Goal: Task Accomplishment & Management: Complete application form

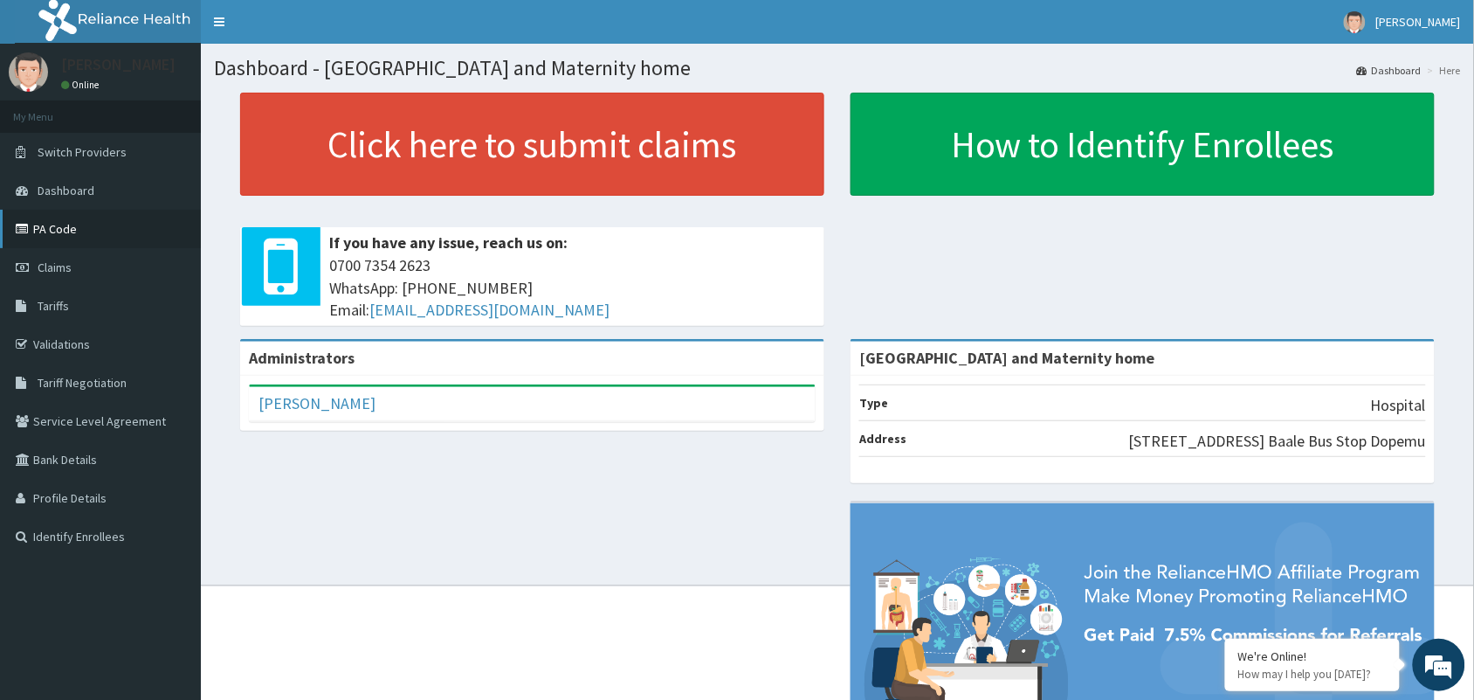
click at [45, 227] on link "PA Code" at bounding box center [100, 229] width 201 height 38
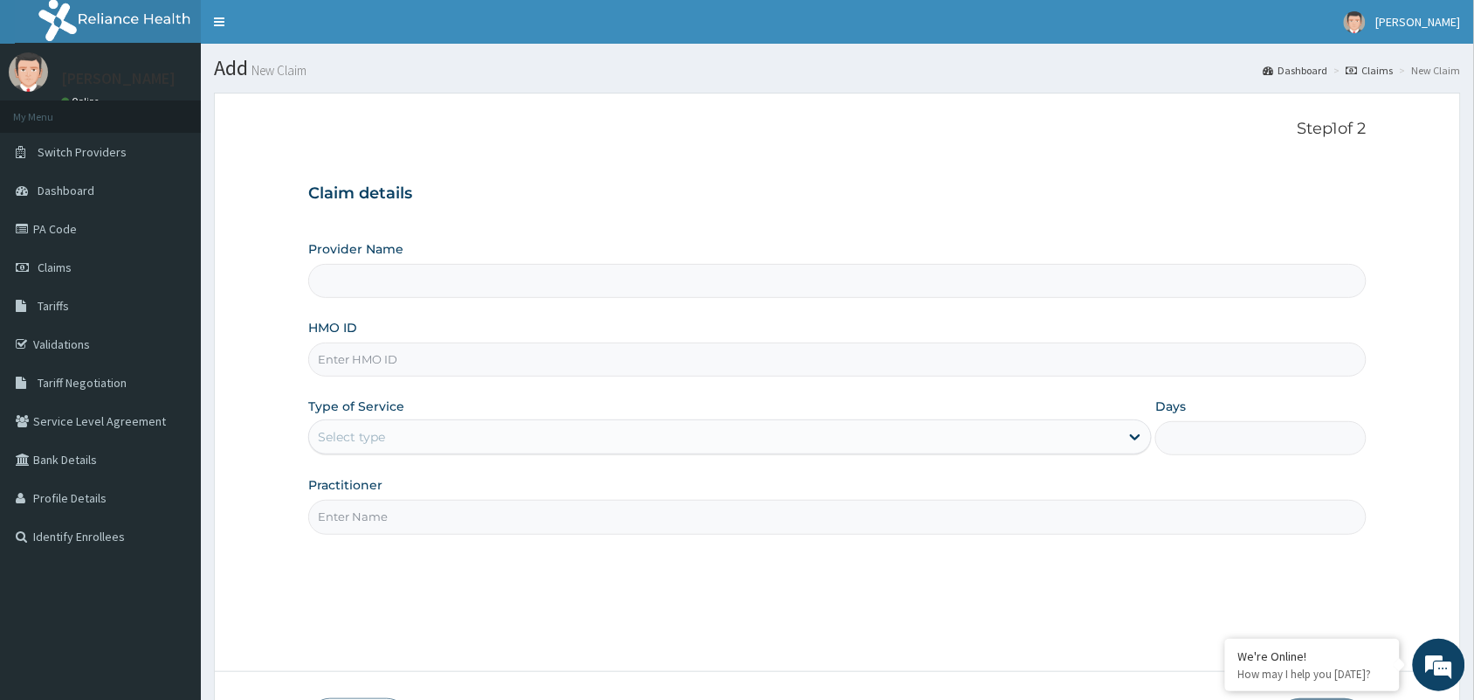
type input "Mobonike Hospital and Maternity home"
click at [441, 371] on input "HMO ID" at bounding box center [837, 359] width 1058 height 34
paste input "KUD/10637/C"
type input "KUD/10637/C"
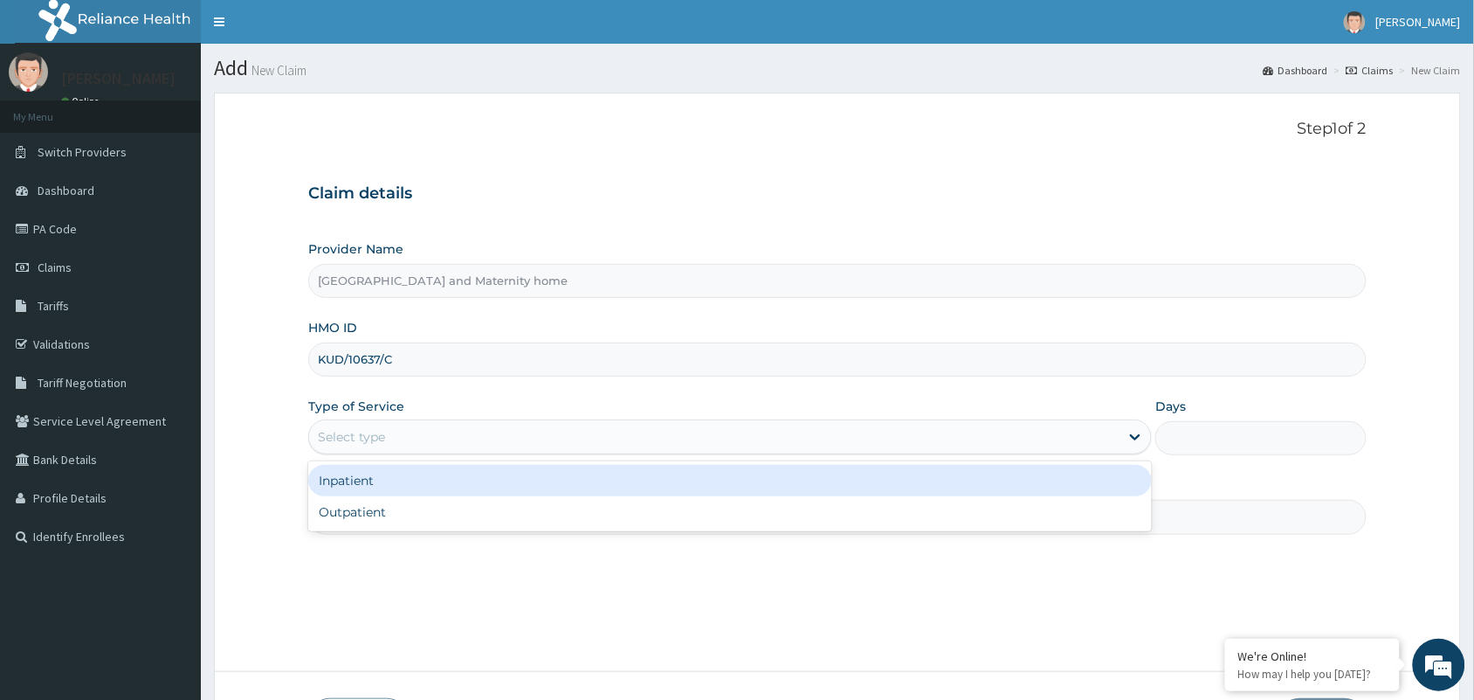
click at [408, 435] on div "Select type" at bounding box center [714, 437] width 810 height 28
click at [376, 486] on div "Inpatient" at bounding box center [730, 480] width 844 height 31
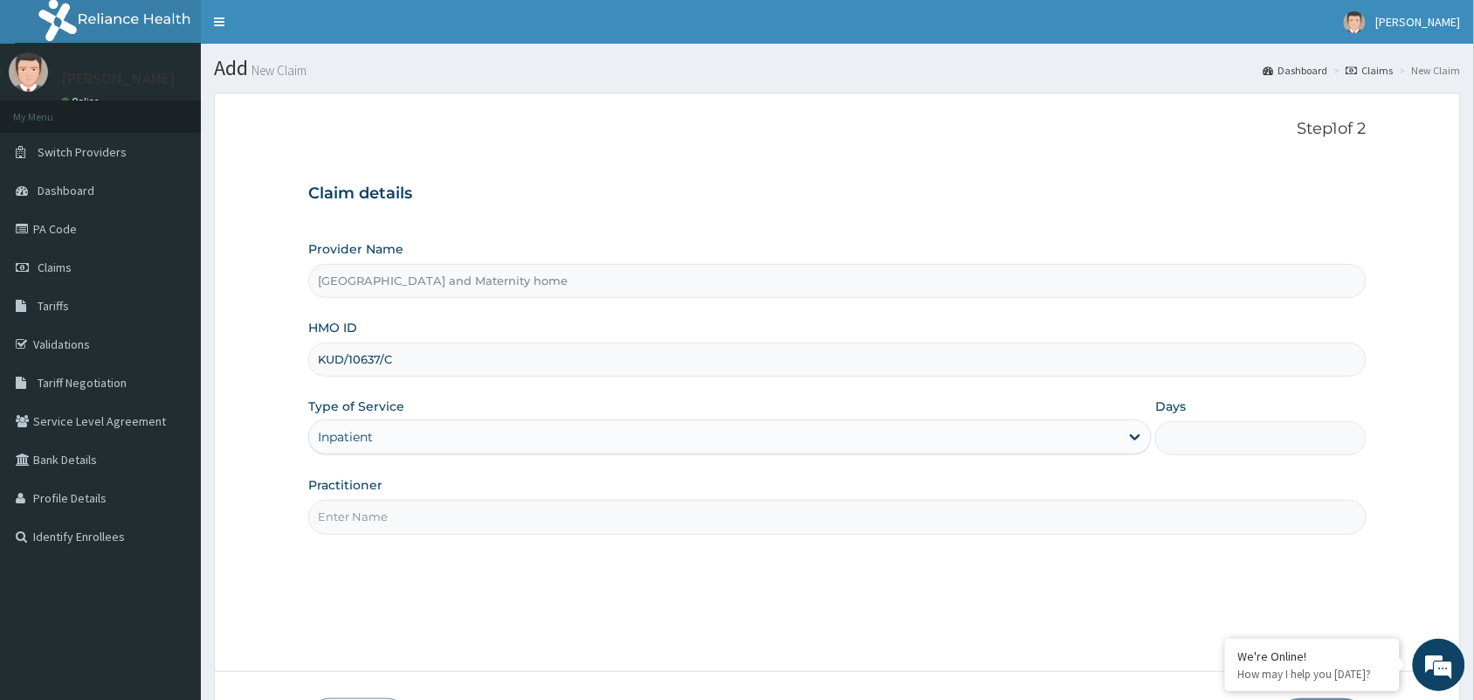
click at [1185, 444] on input "Days" at bounding box center [1260, 438] width 211 height 34
type input "5"
click at [472, 527] on input "Practitioner" at bounding box center [837, 517] width 1058 height 34
type input "DR ARO OLUWAPELUMI"
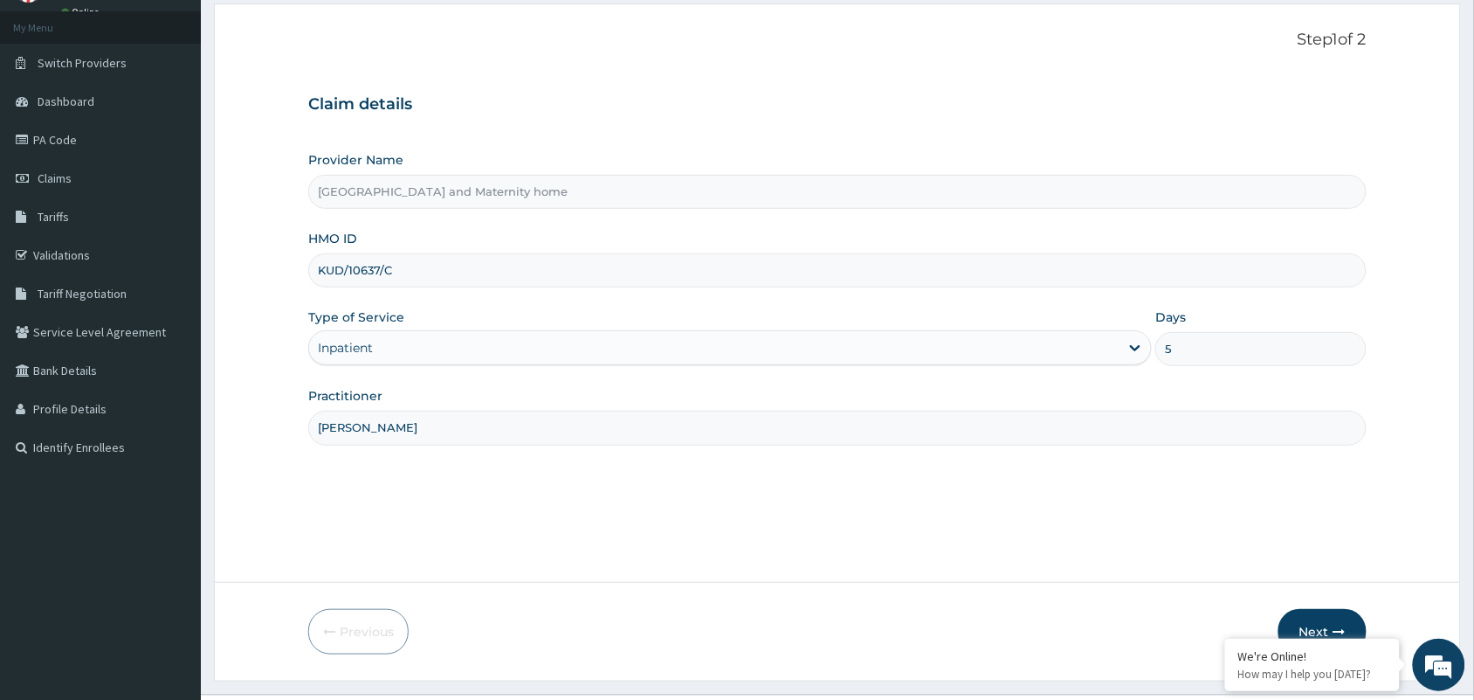
scroll to position [128, 0]
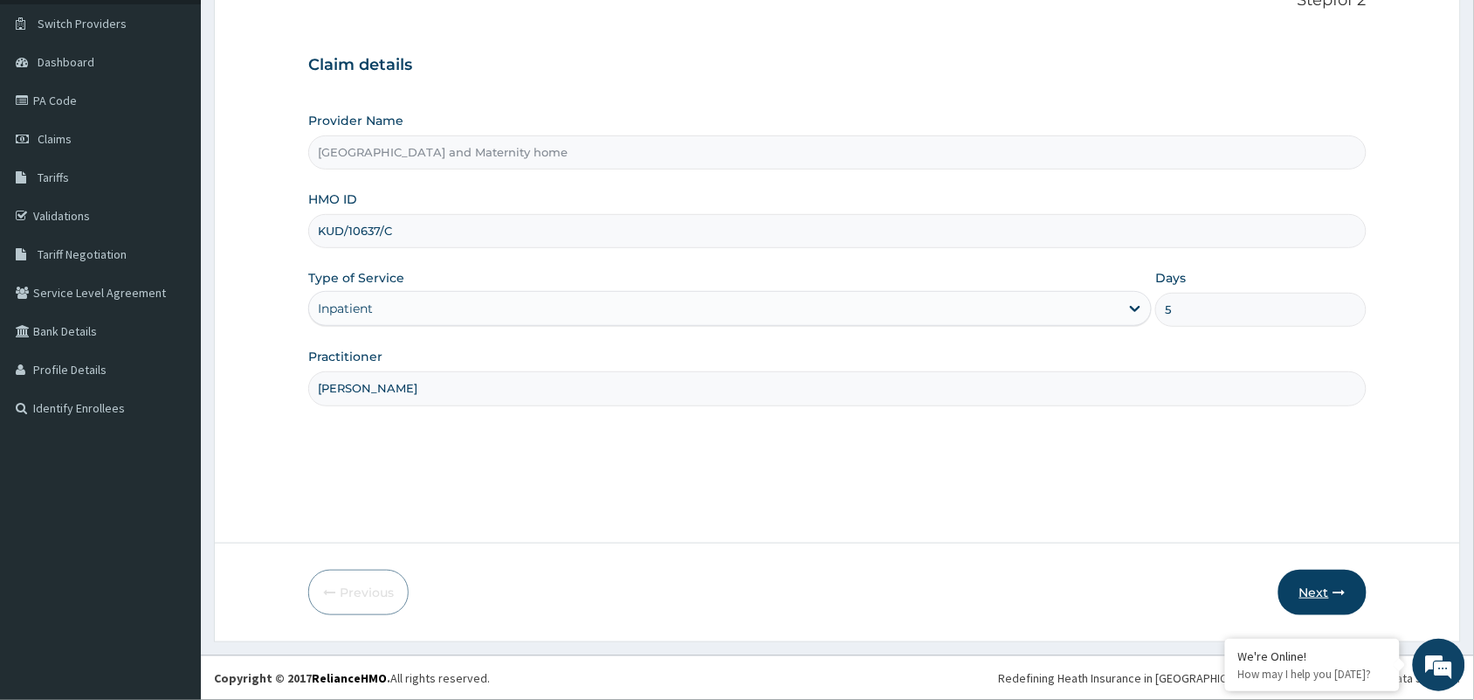
click at [1323, 590] on button "Next" at bounding box center [1323, 591] width 88 height 45
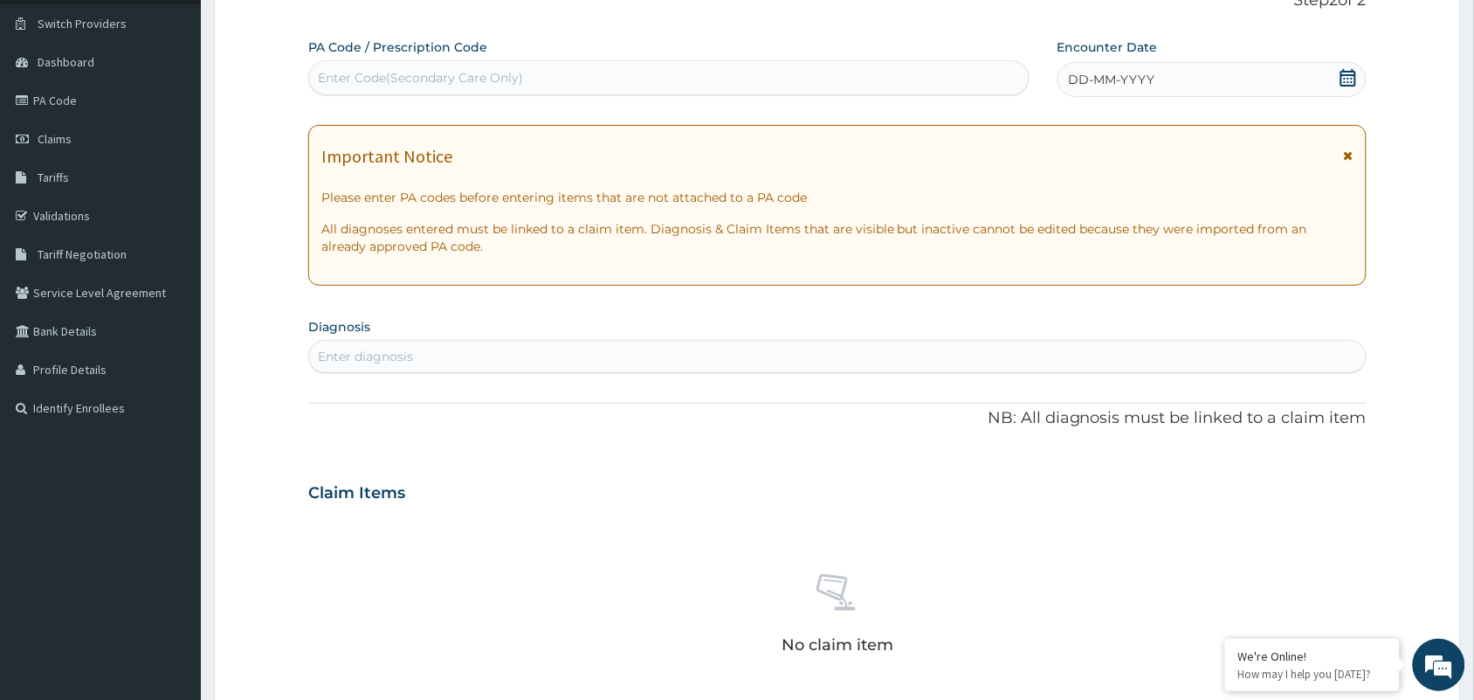
click at [617, 83] on div "Enter Code(Secondary Care Only)" at bounding box center [669, 78] width 720 height 28
type input "PA/23AA64"
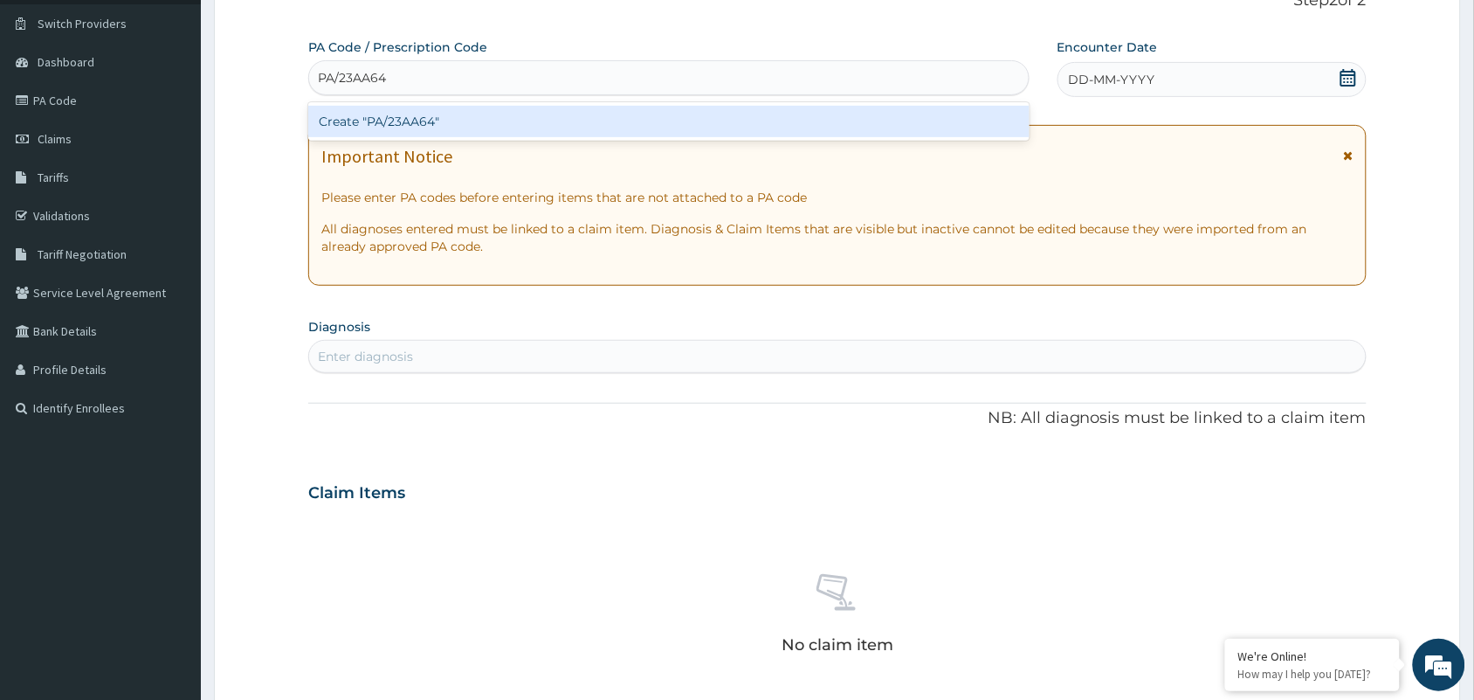
click at [601, 125] on div "Create "PA/23AA64"" at bounding box center [668, 121] width 721 height 31
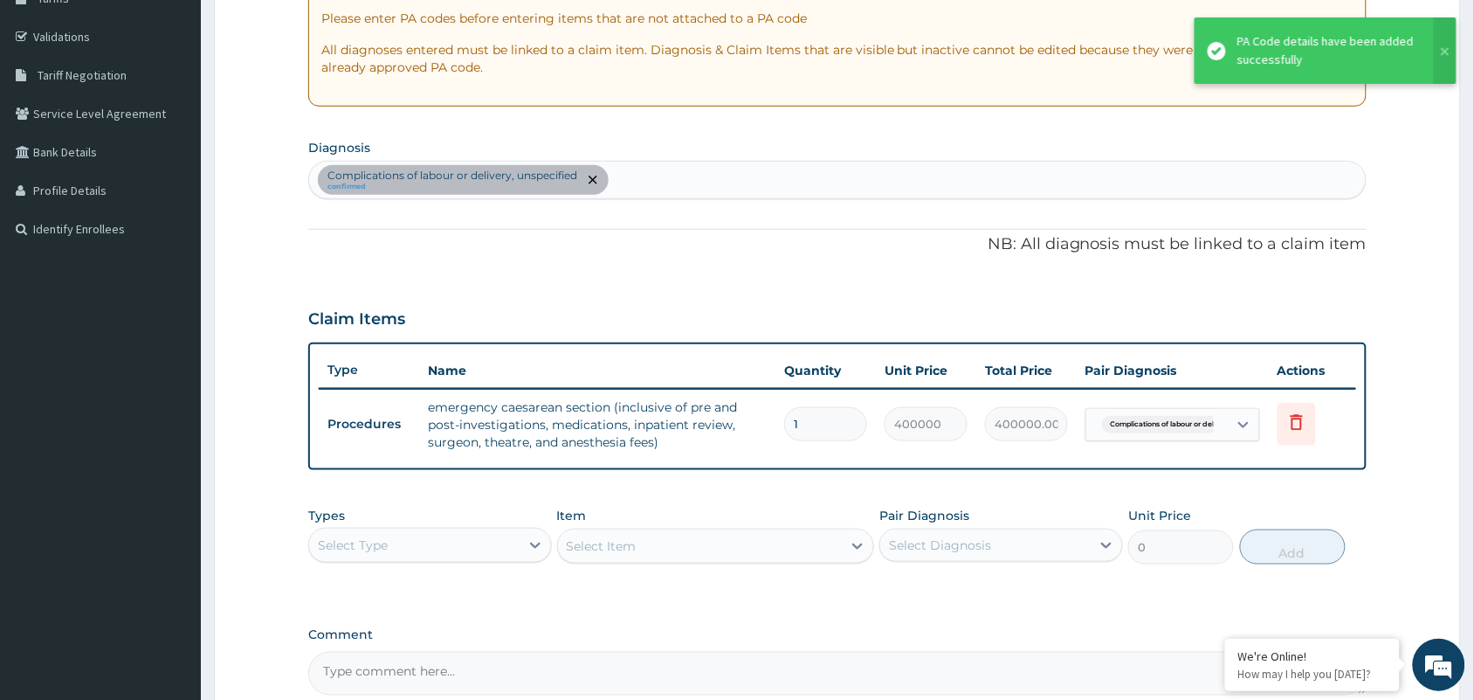
scroll to position [486, 0]
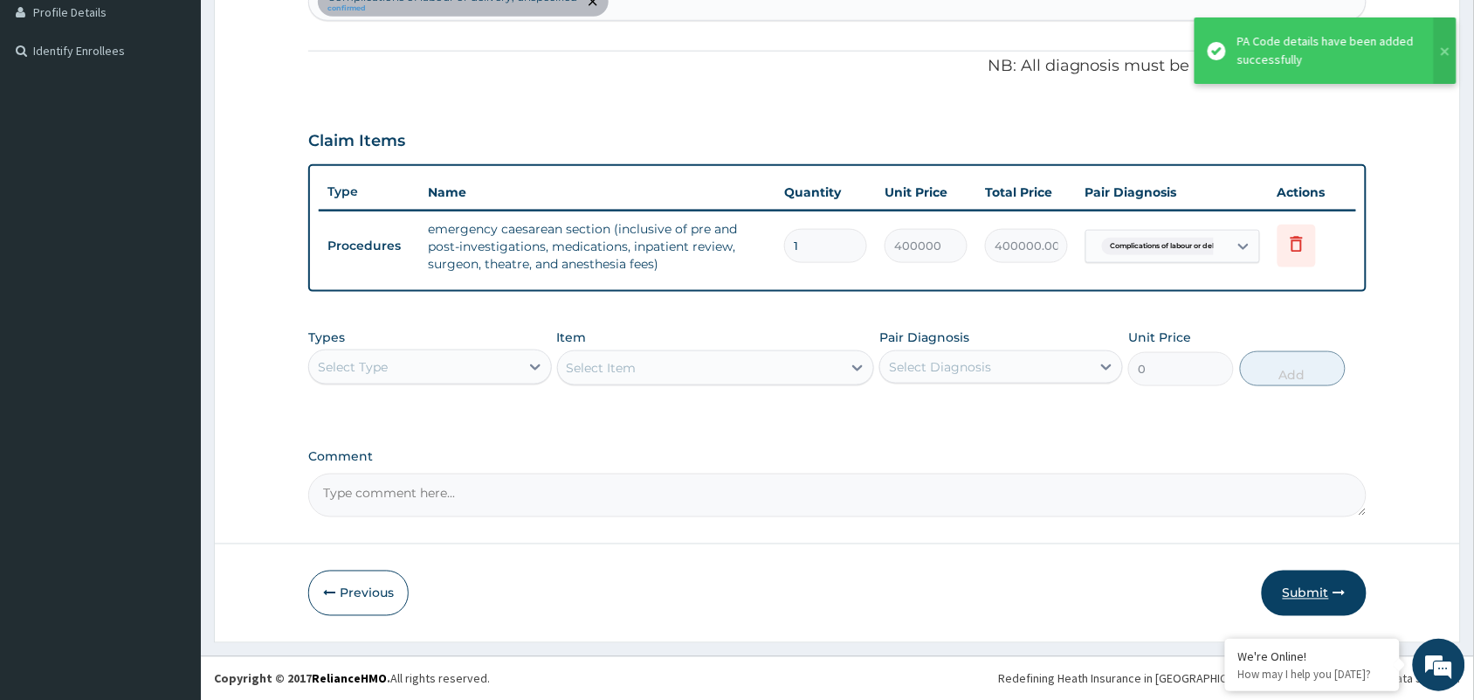
click at [1297, 595] on button "Submit" at bounding box center [1314, 592] width 105 height 45
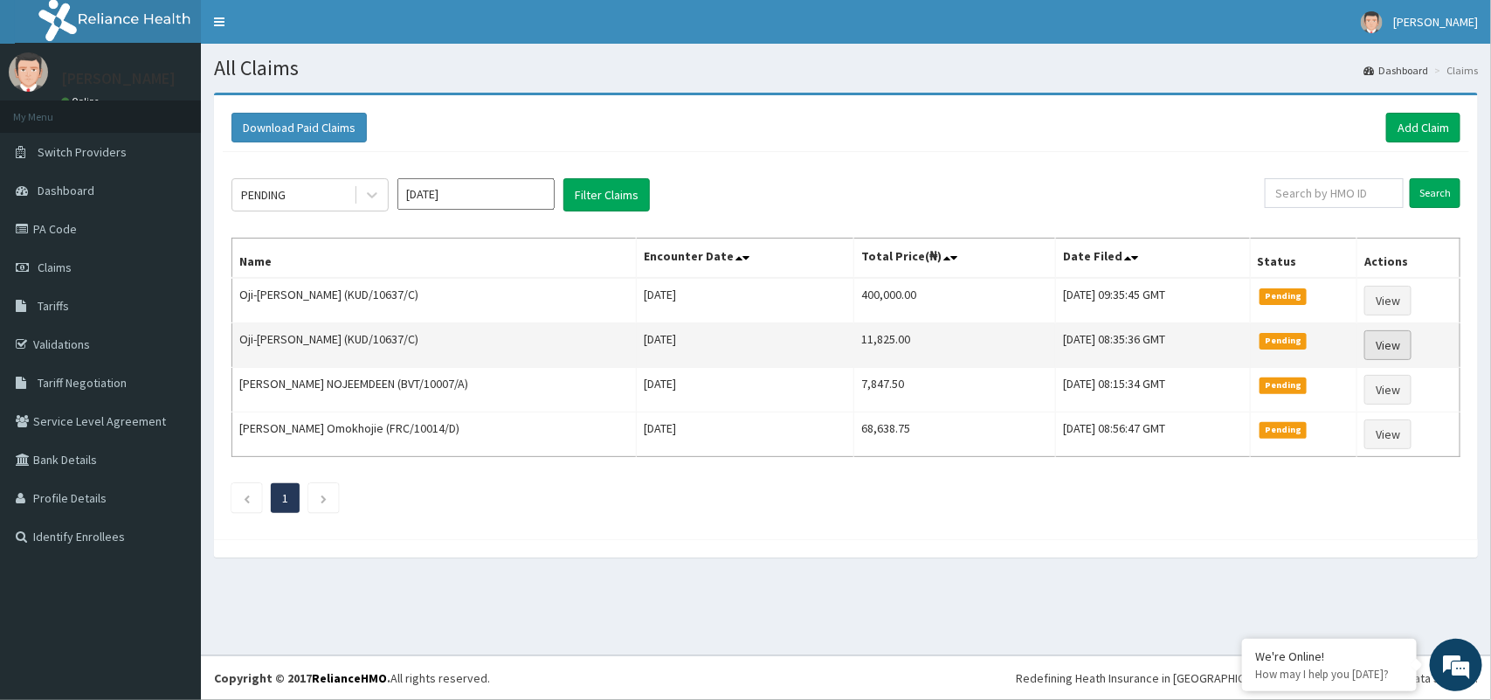
click at [1384, 352] on link "View" at bounding box center [1387, 345] width 47 height 30
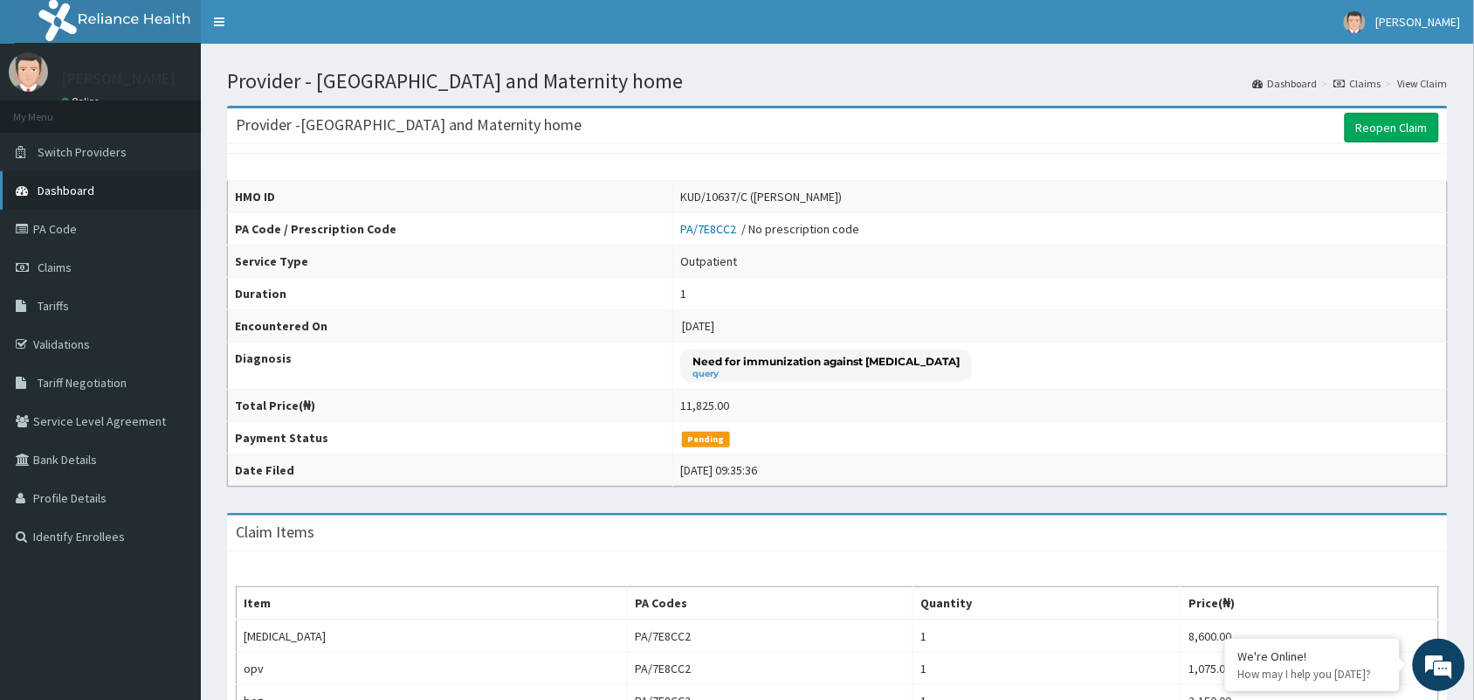
click at [94, 189] on link "Dashboard" at bounding box center [100, 190] width 201 height 38
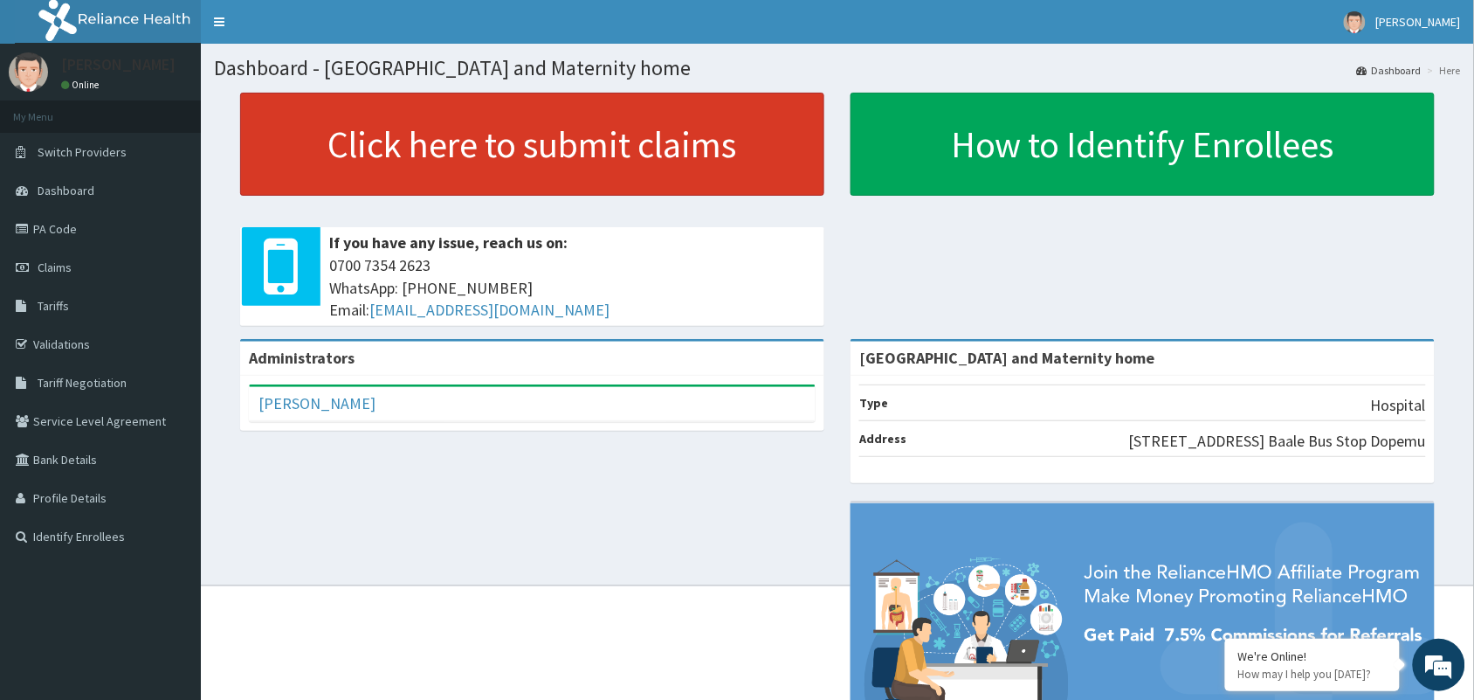
click at [590, 134] on link "Click here to submit claims" at bounding box center [532, 144] width 584 height 103
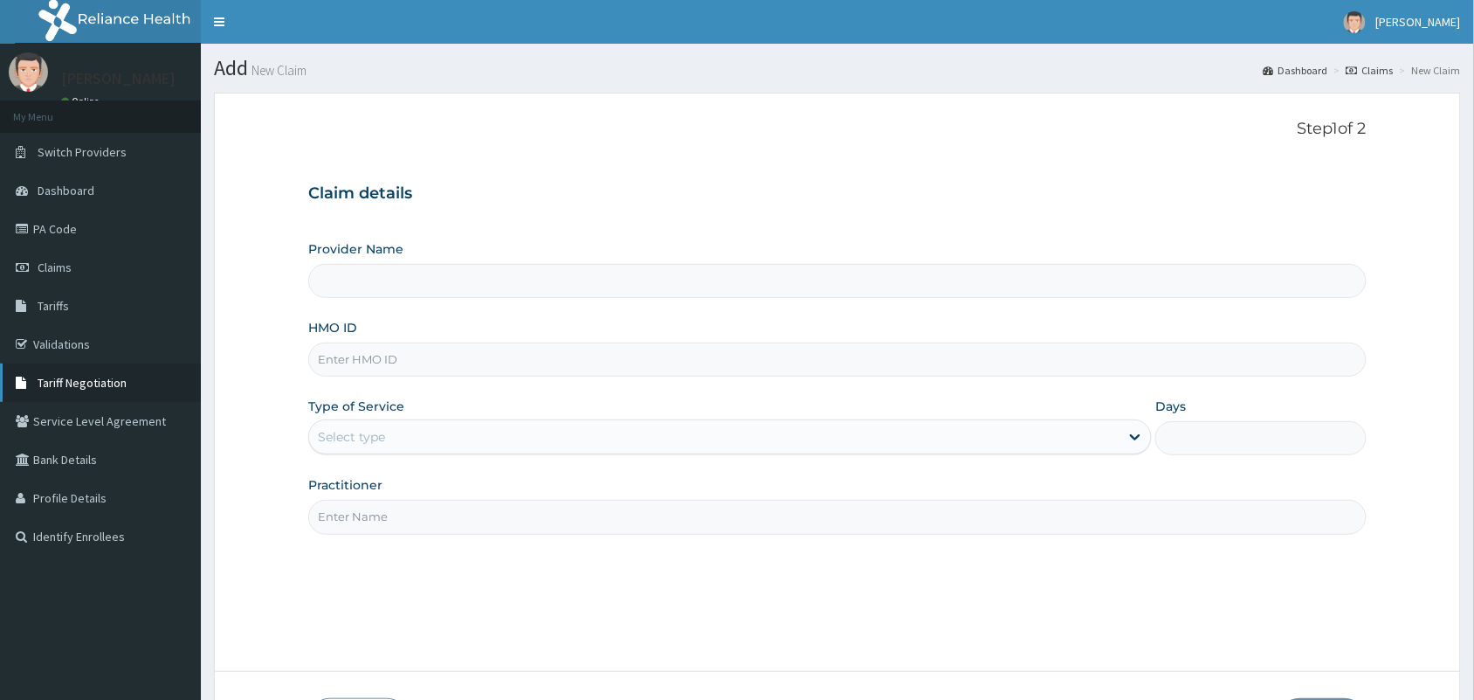
type input "[GEOGRAPHIC_DATA] and Maternity home"
click at [383, 350] on input "HMO ID" at bounding box center [837, 359] width 1058 height 34
paste input "KUD/10637/C"
type input "KUD/10637/C"
click at [415, 430] on div "Select type" at bounding box center [714, 437] width 810 height 28
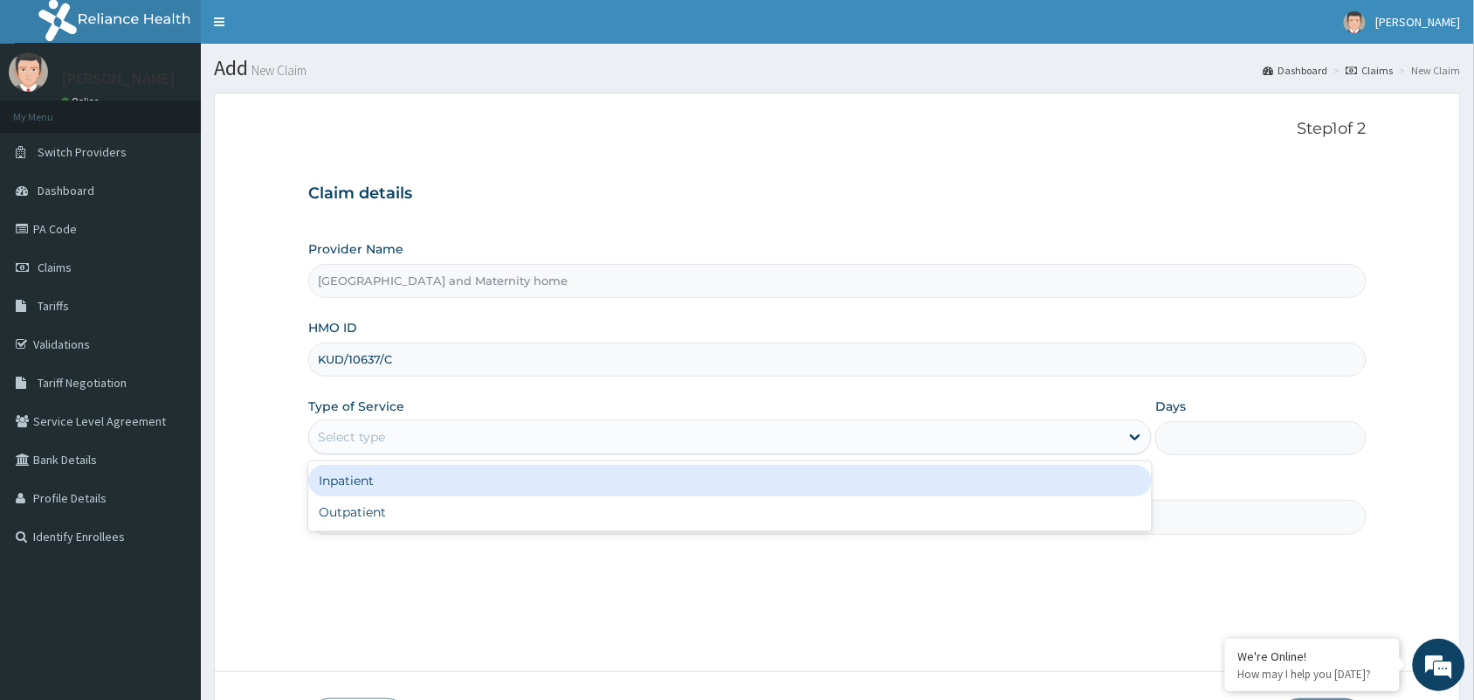
click at [378, 479] on div "Inpatient" at bounding box center [730, 480] width 844 height 31
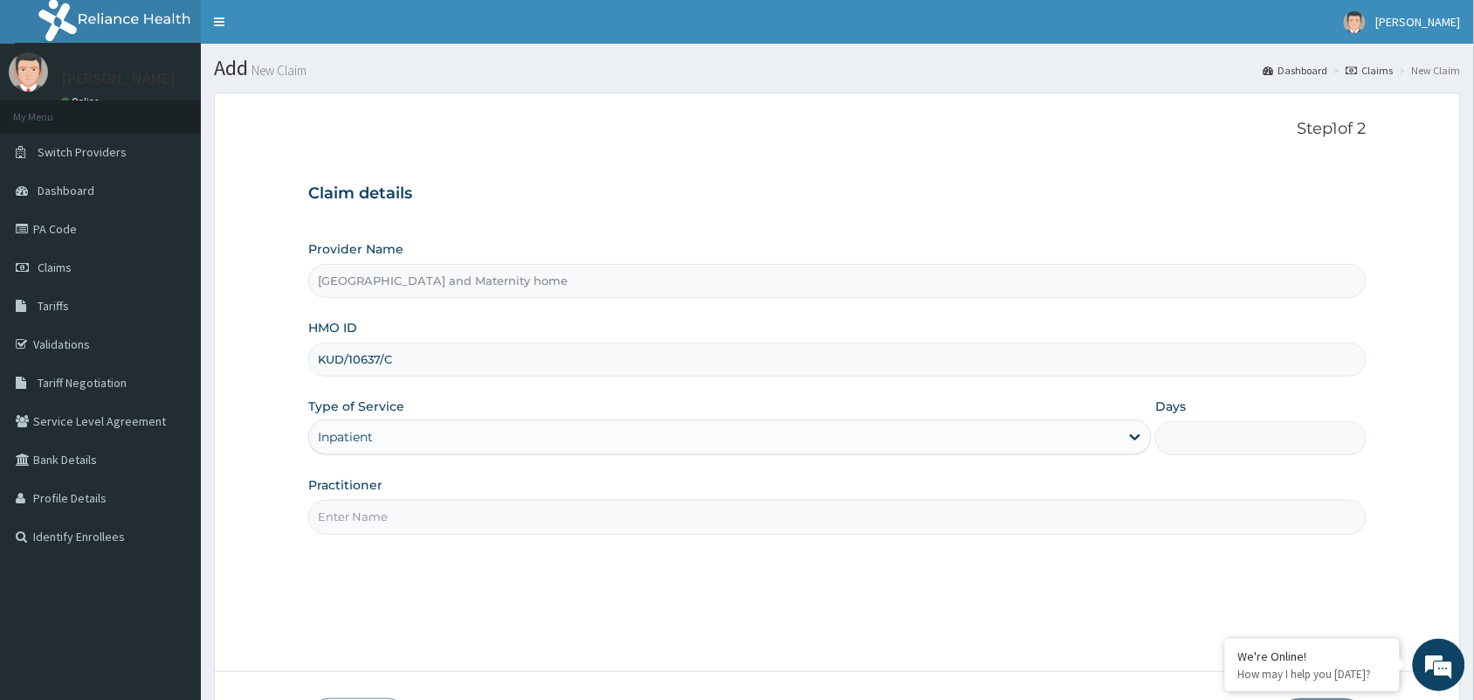
click at [371, 522] on input "Practitioner" at bounding box center [837, 517] width 1058 height 34
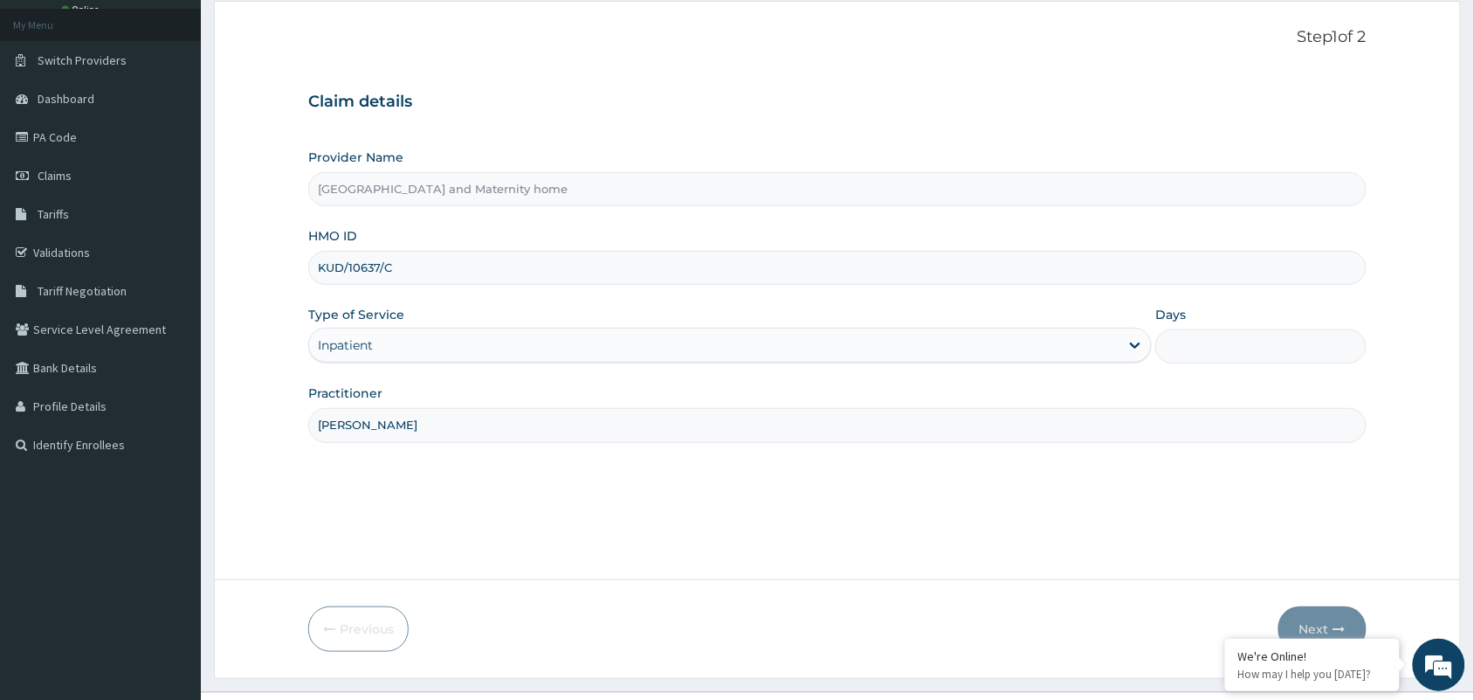
scroll to position [128, 0]
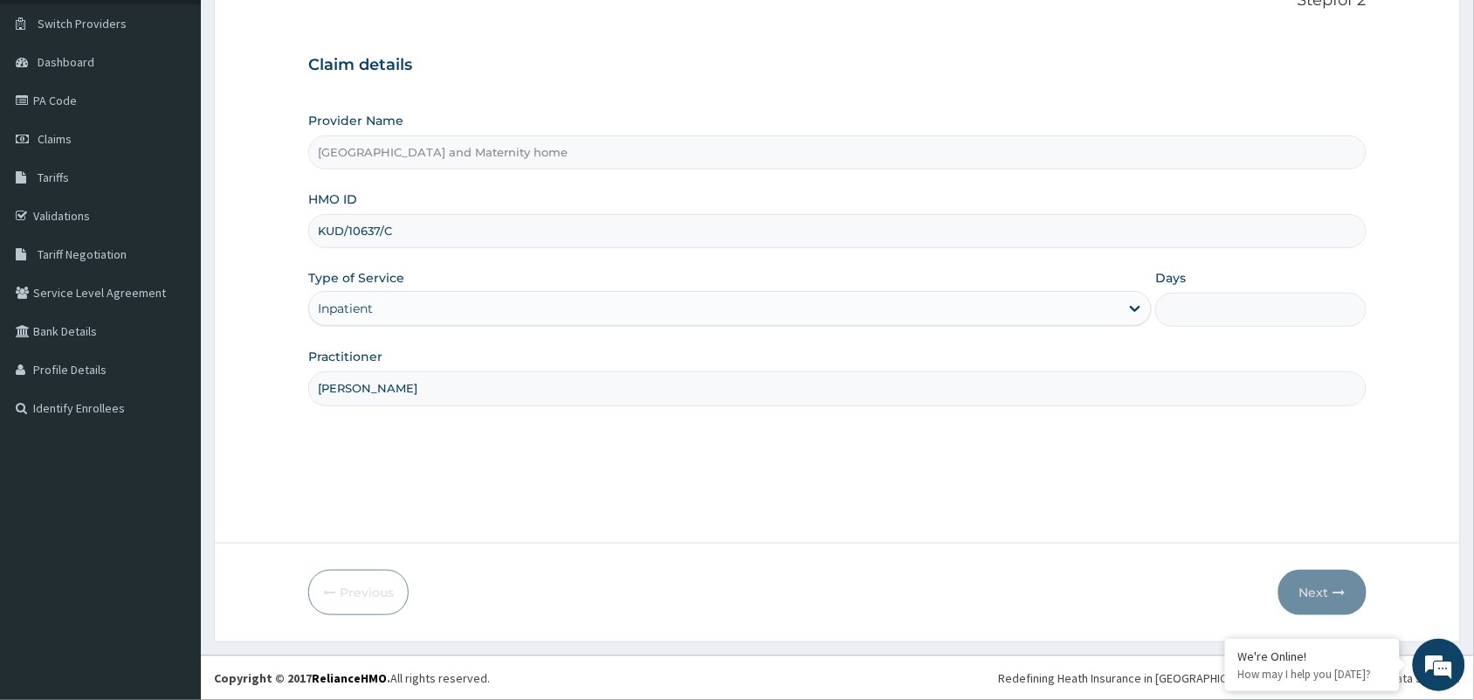
type input "[PERSON_NAME]"
click at [1192, 320] on input "Days" at bounding box center [1260, 310] width 211 height 34
type input "4"
click at [1329, 582] on button "Next" at bounding box center [1323, 591] width 88 height 45
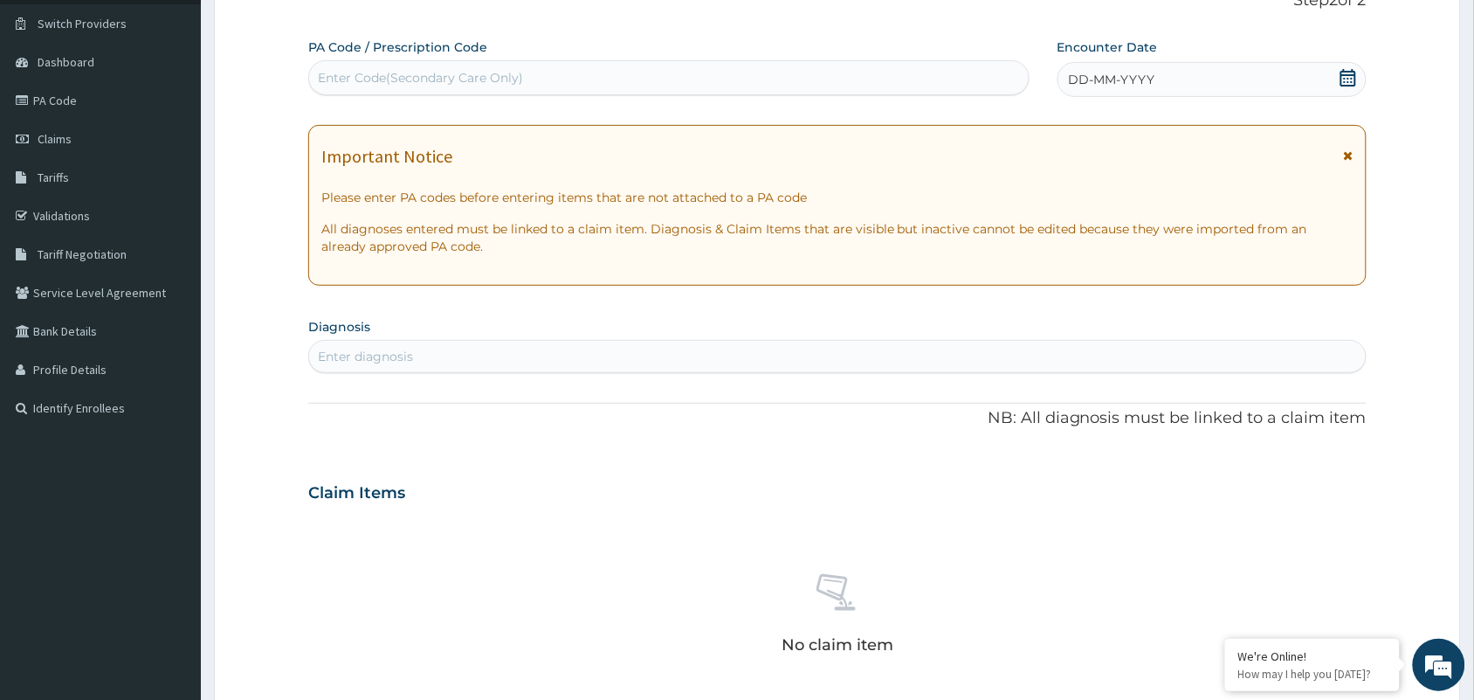
click at [656, 75] on div "Enter Code(Secondary Care Only)" at bounding box center [669, 78] width 720 height 28
type input "PA/734E2F"
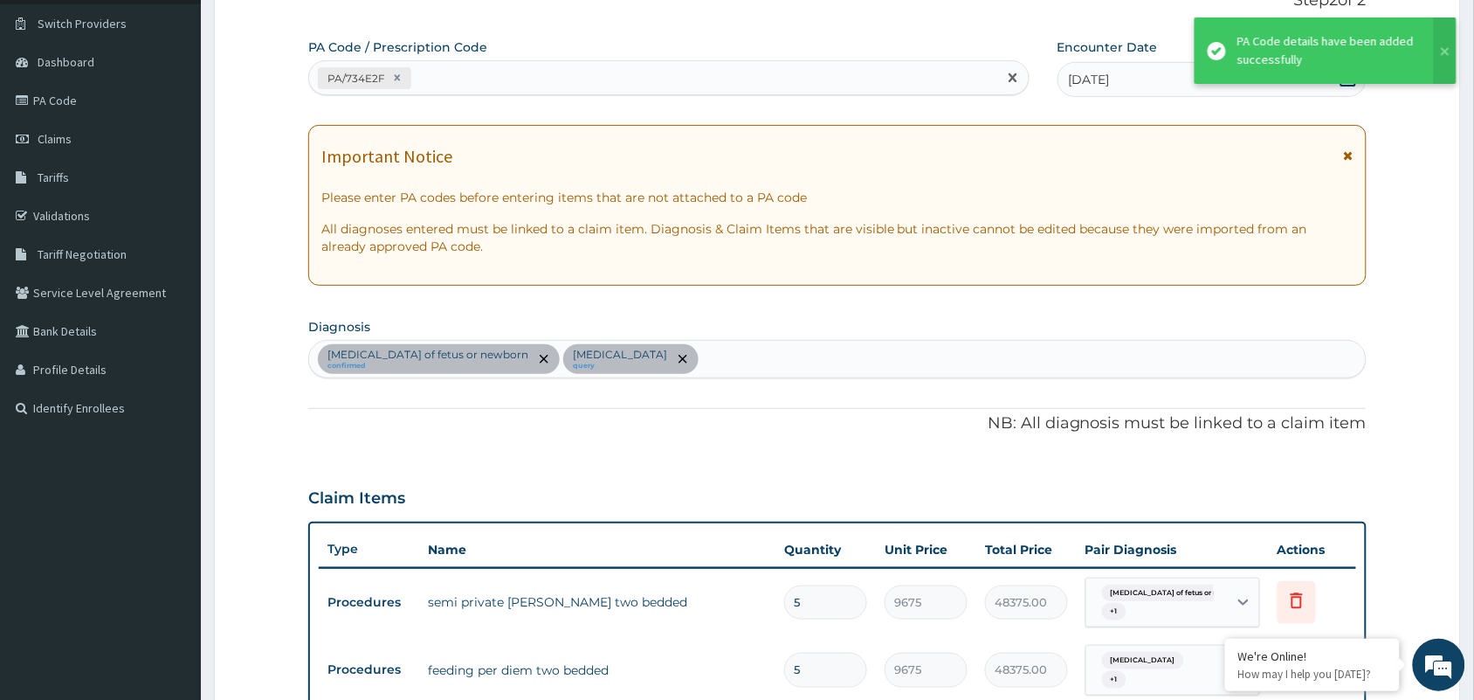
click at [467, 76] on div "PA/734E2F" at bounding box center [653, 78] width 688 height 29
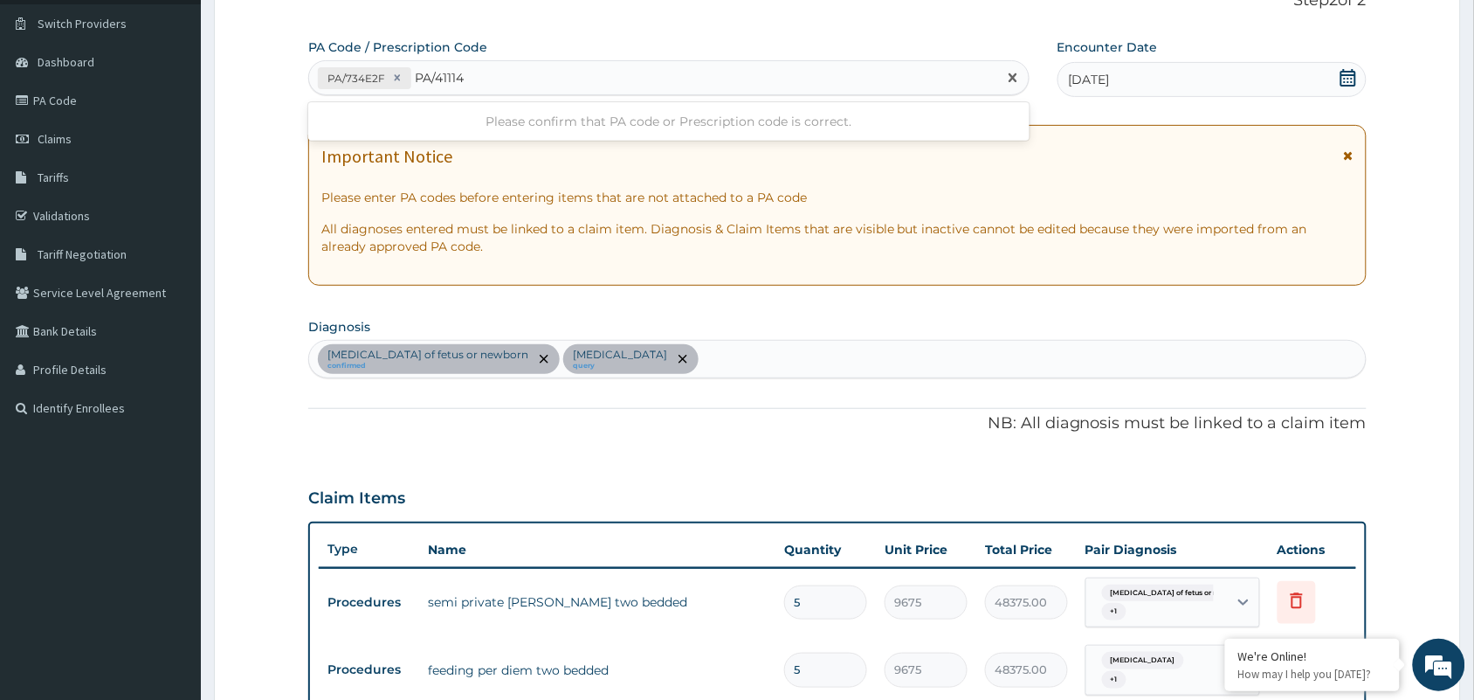
type input "PA/411145"
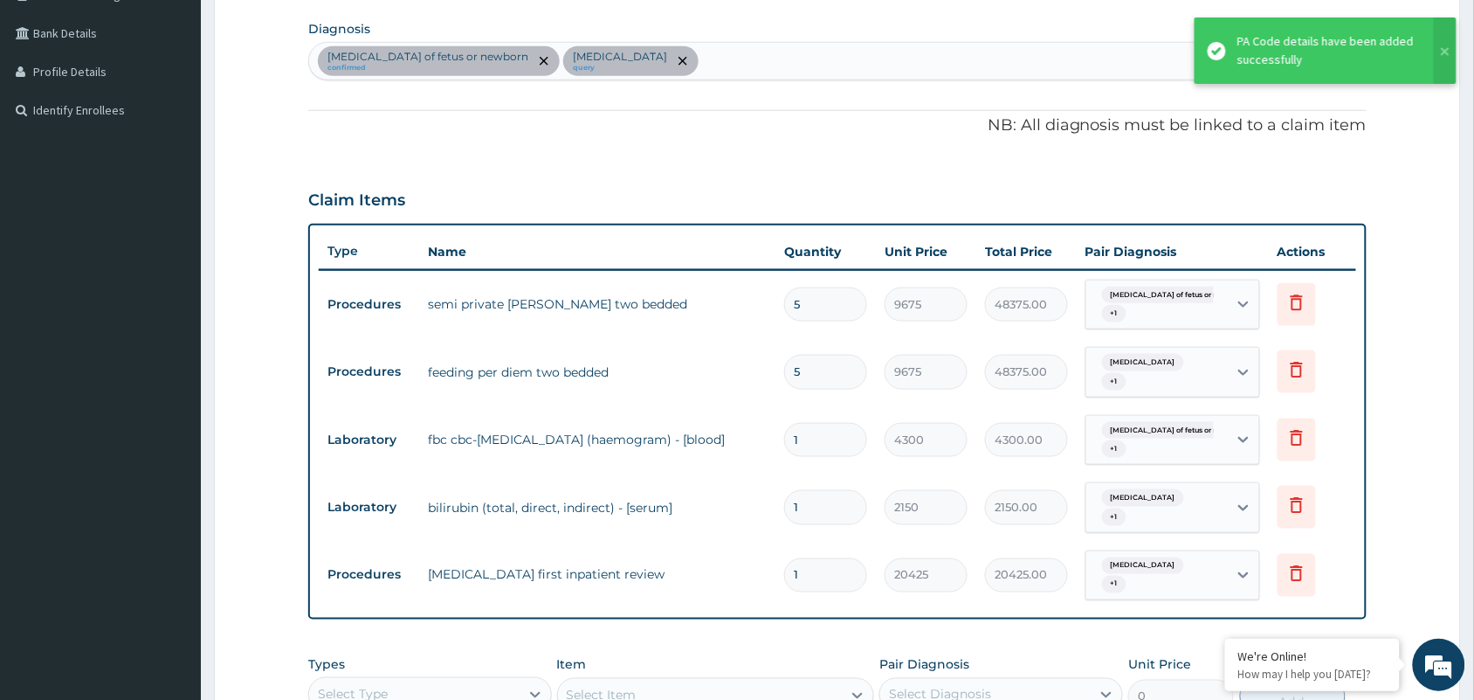
scroll to position [652, 0]
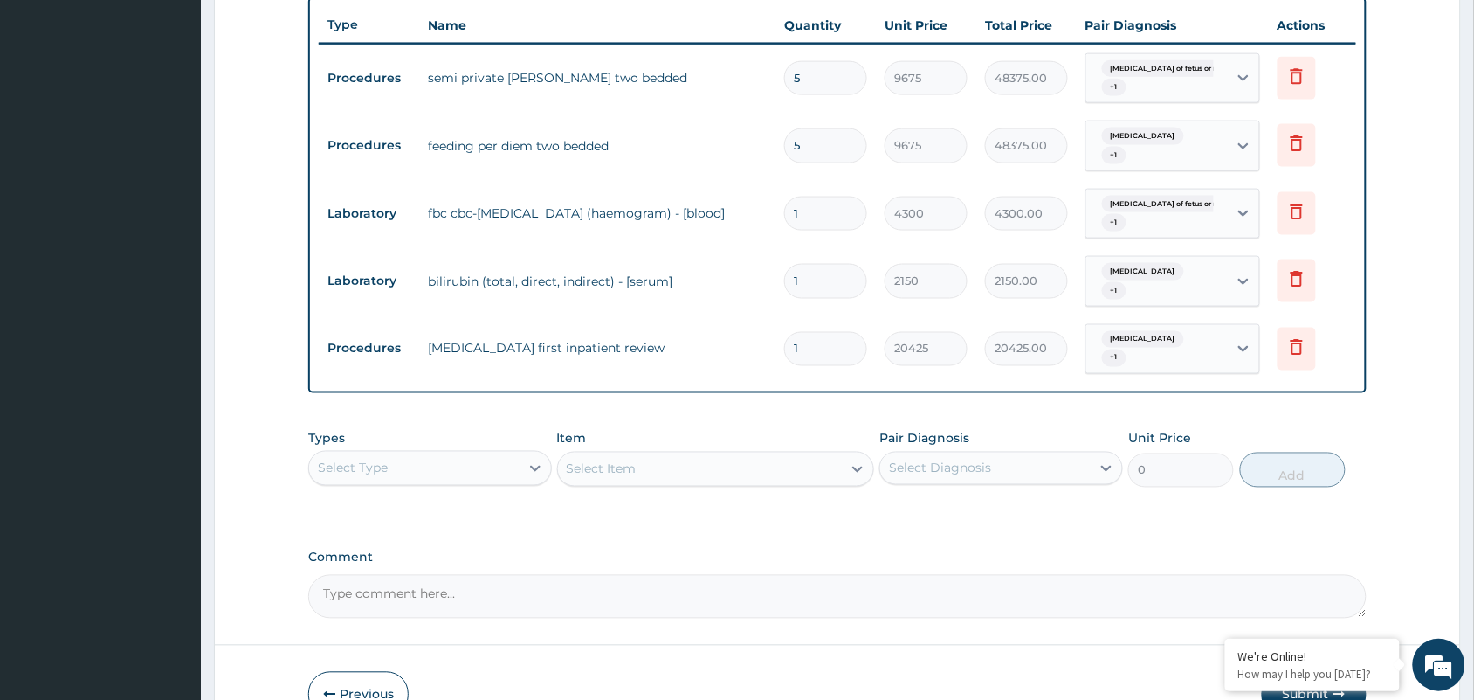
click at [455, 463] on div "Select Type" at bounding box center [414, 468] width 210 height 28
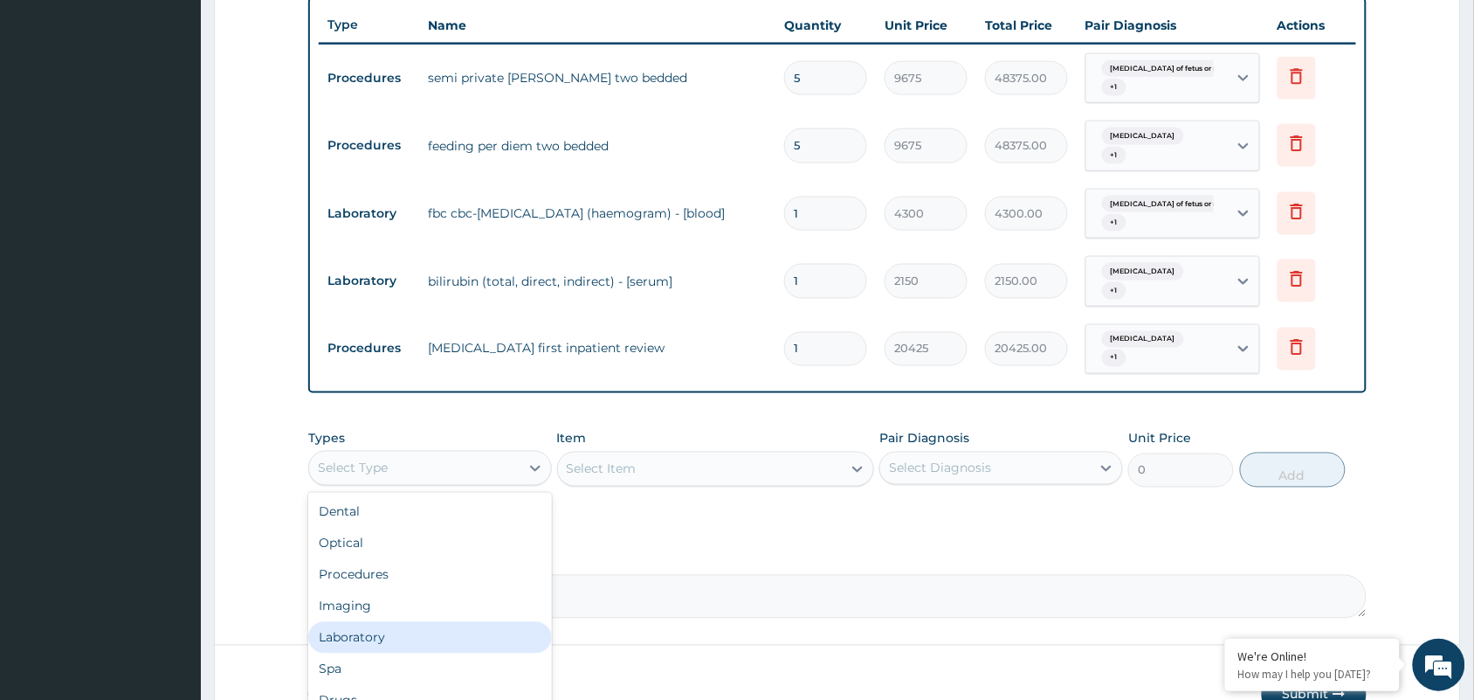
scroll to position [59, 0]
click at [369, 636] on div "Drugs" at bounding box center [430, 641] width 244 height 31
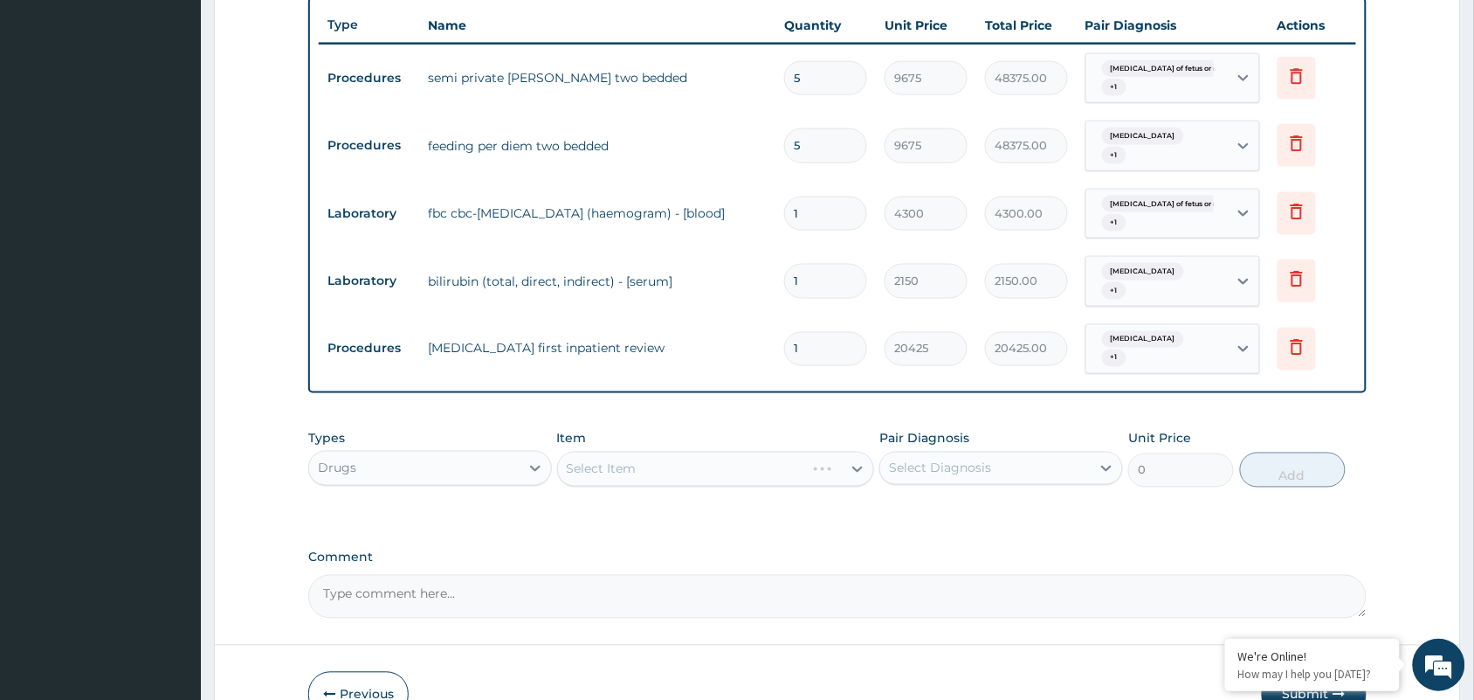
click at [600, 459] on div "Select Item" at bounding box center [716, 468] width 318 height 35
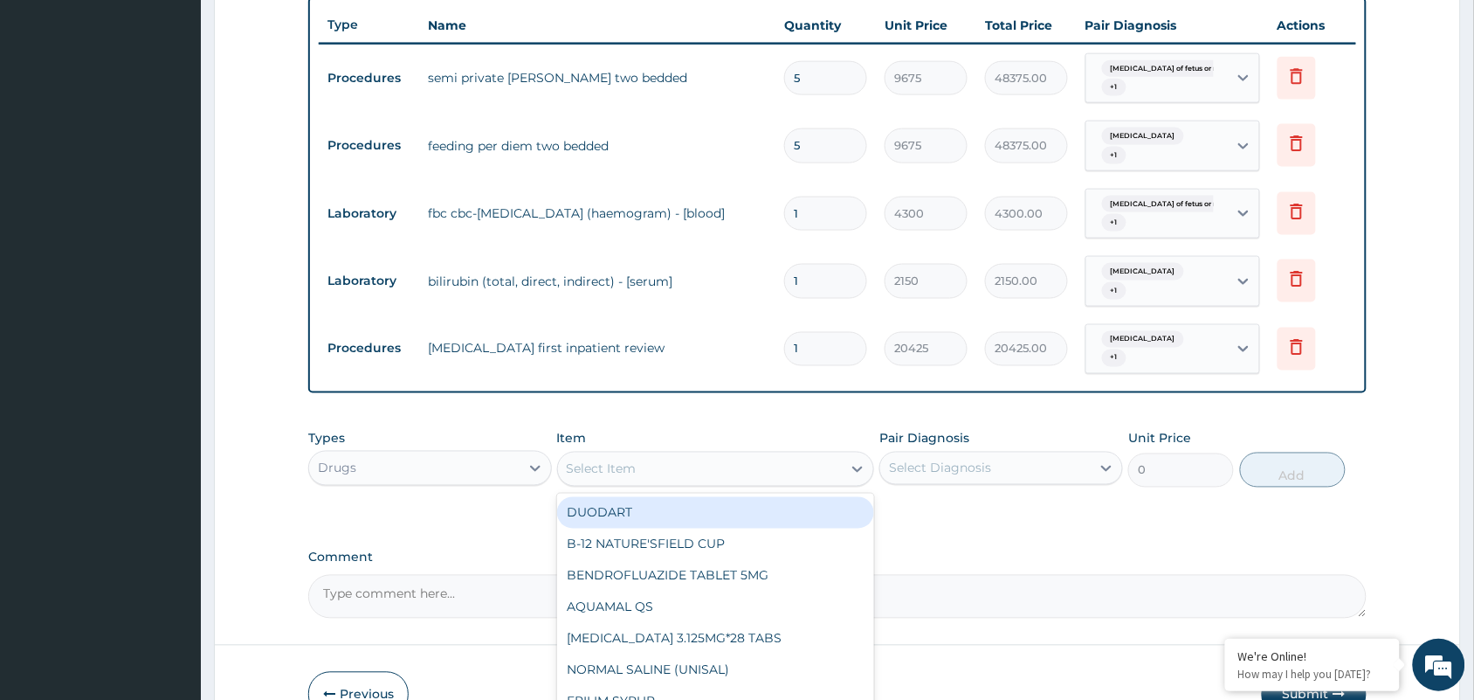
click at [601, 468] on div "Select Item" at bounding box center [602, 468] width 70 height 17
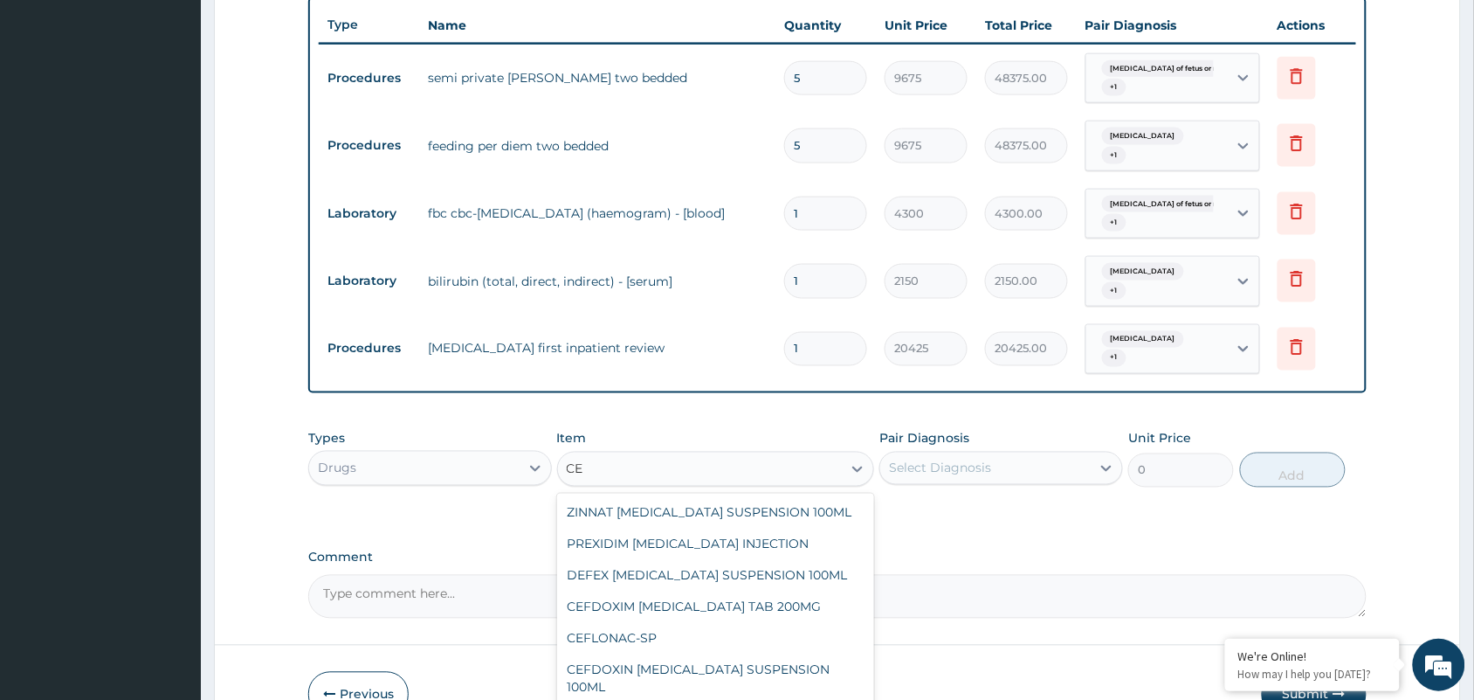
type input "C"
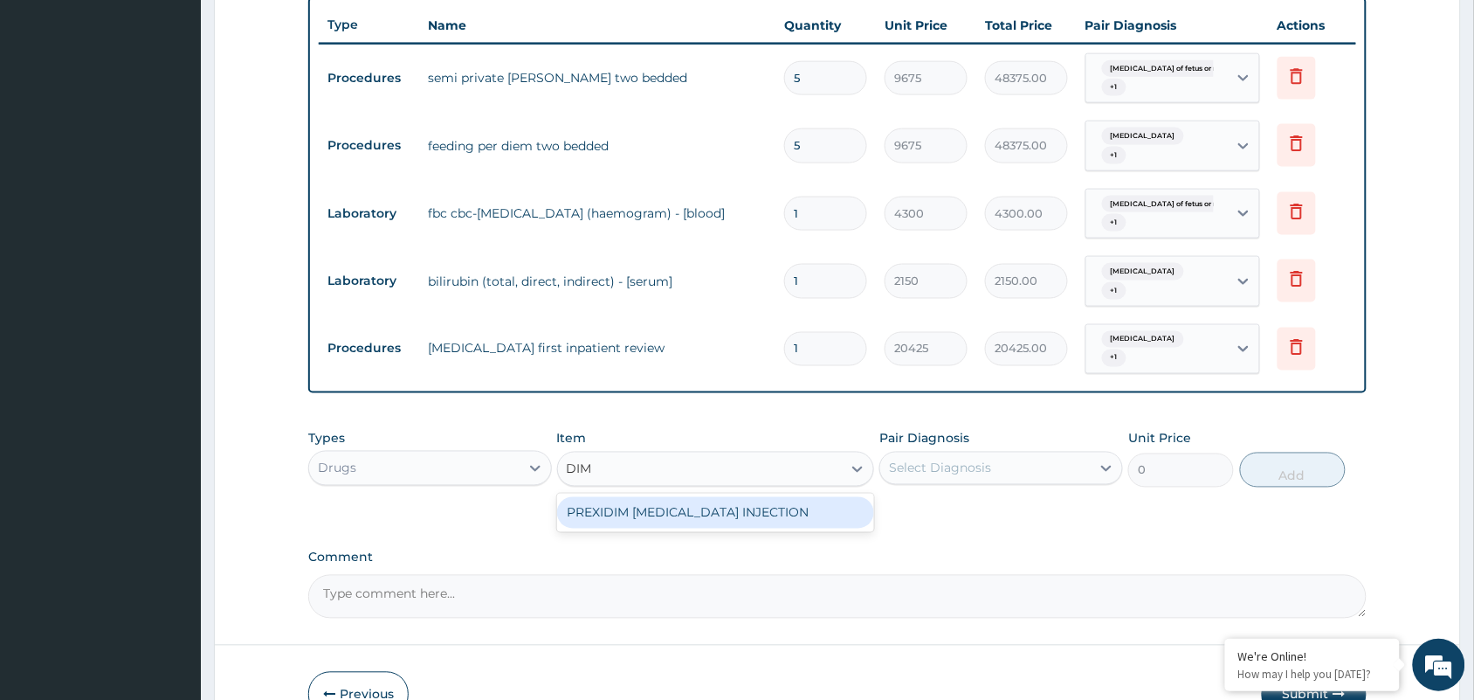
type input "DIME"
click at [739, 515] on div "PREXIDIM [MEDICAL_DATA] INJECTION" at bounding box center [716, 512] width 318 height 31
type input "2128.5"
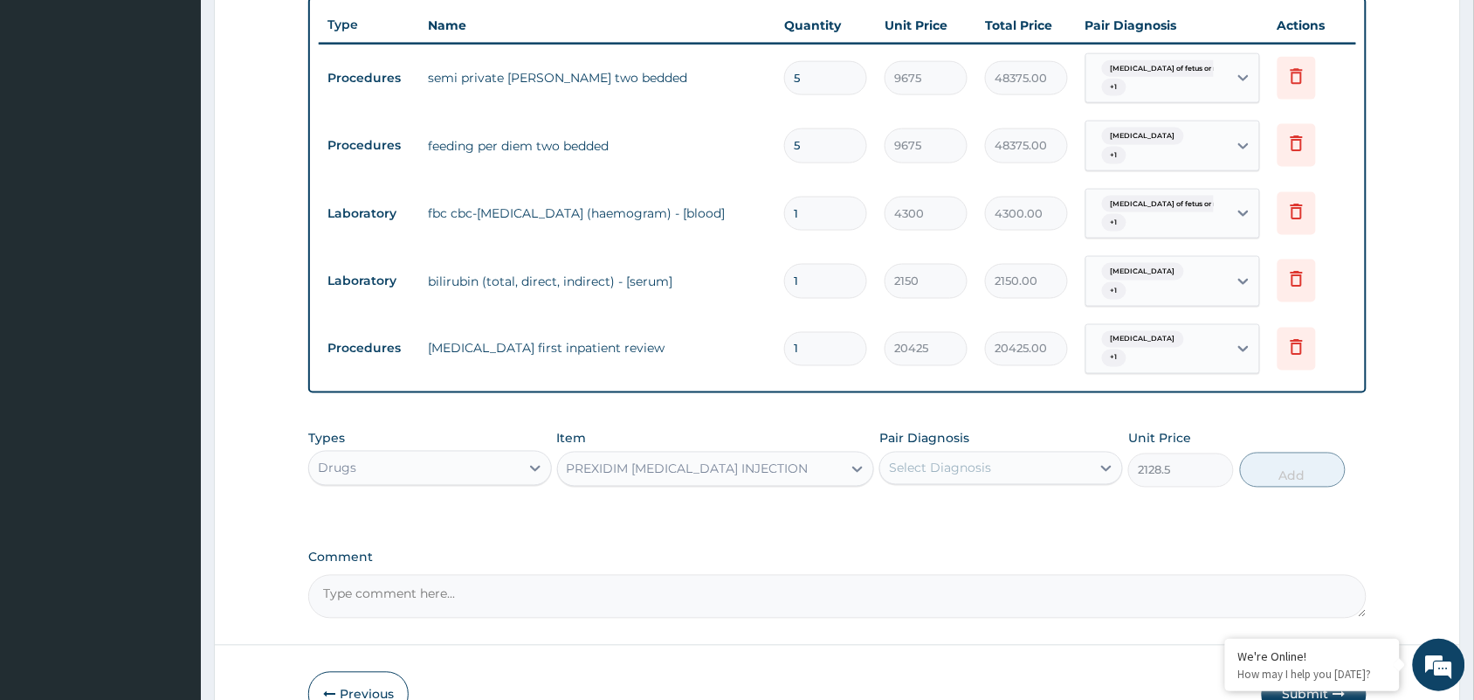
click at [939, 476] on div "Select Diagnosis" at bounding box center [940, 467] width 102 height 17
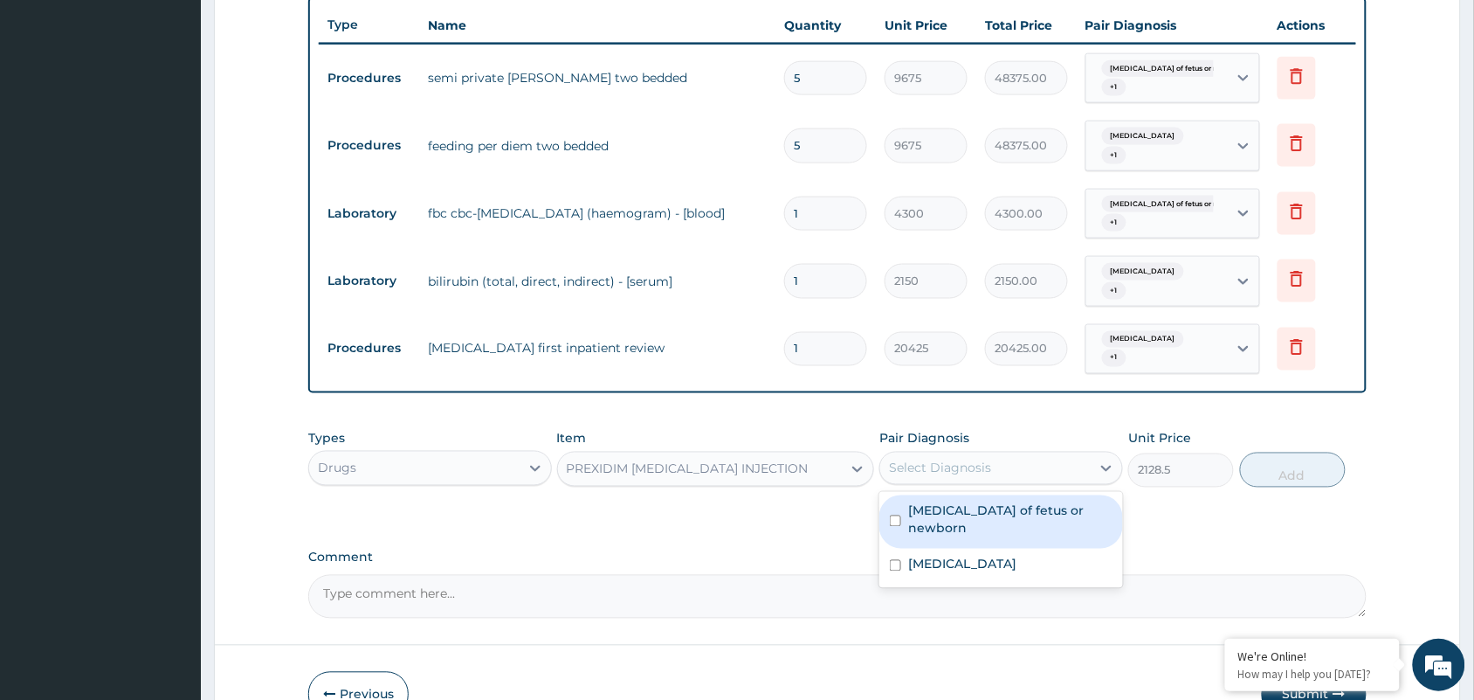
click at [944, 513] on label "[MEDICAL_DATA] of fetus or newborn" at bounding box center [1010, 519] width 204 height 35
checkbox input "true"
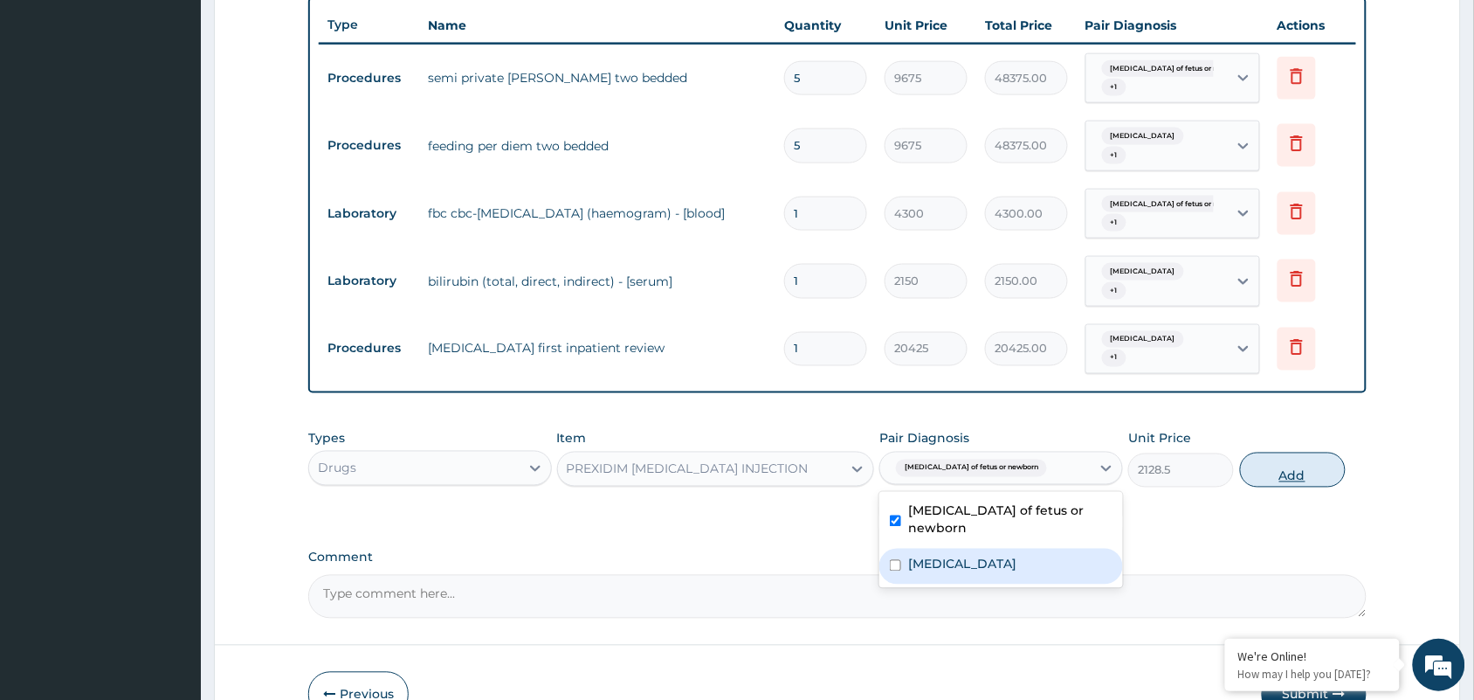
click at [1269, 486] on button "Add" at bounding box center [1293, 469] width 106 height 35
type input "0"
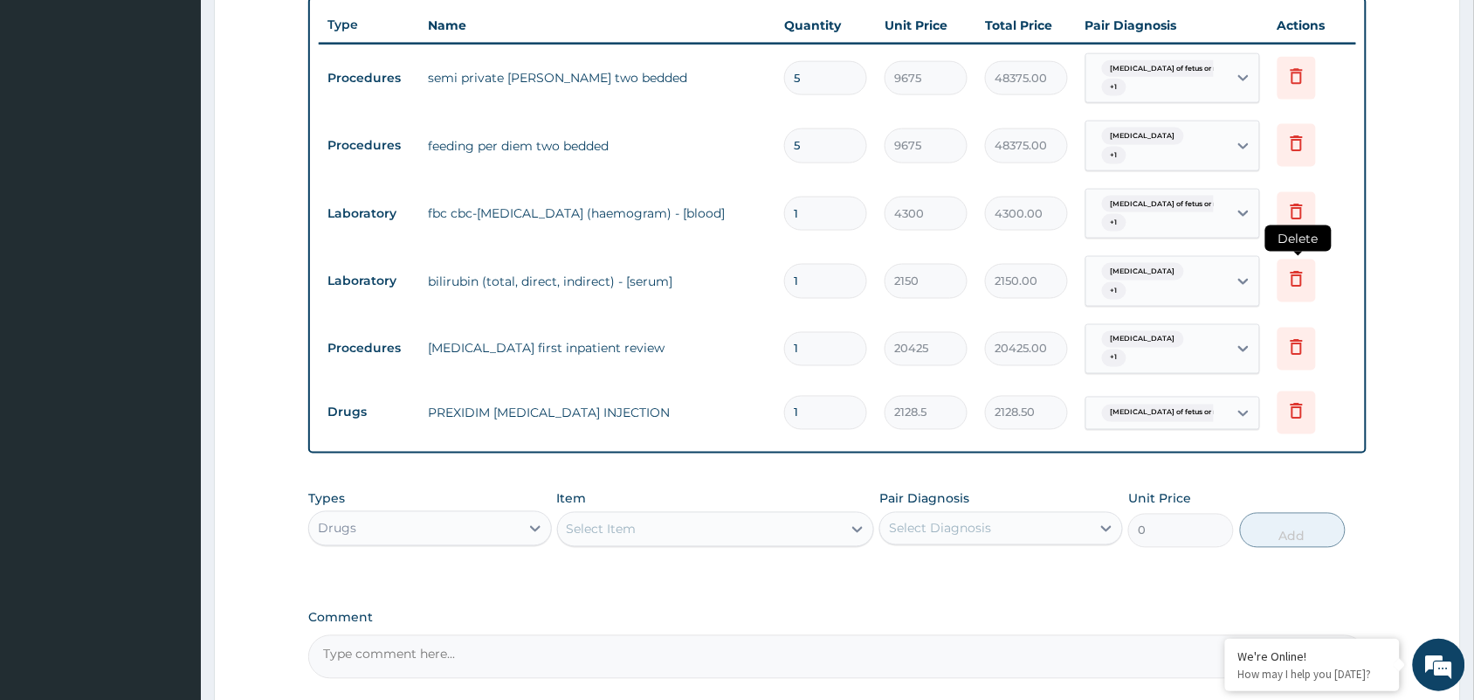
click at [1298, 278] on icon at bounding box center [1296, 278] width 21 height 21
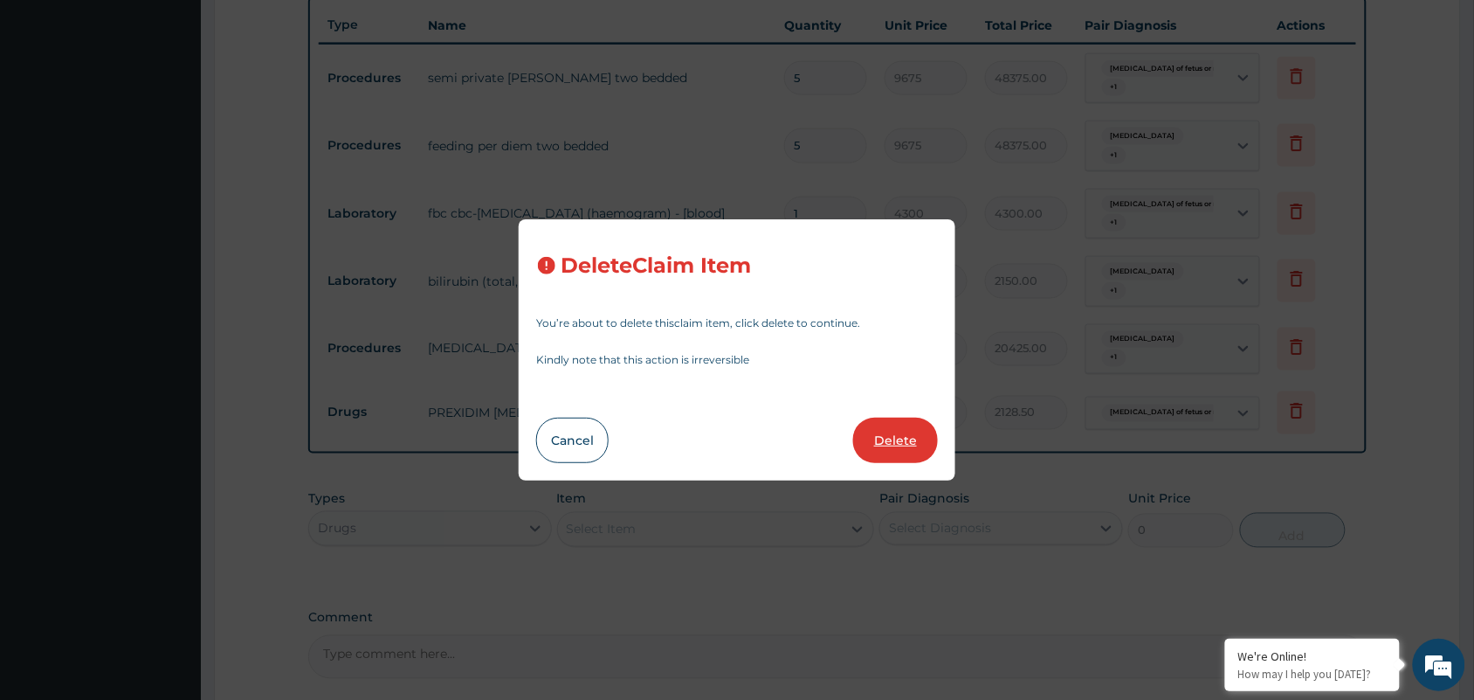
click at [908, 438] on button "Delete" at bounding box center [895, 439] width 85 height 45
type input "20425"
type input "20425.00"
type input "2128.5"
type input "2128.50"
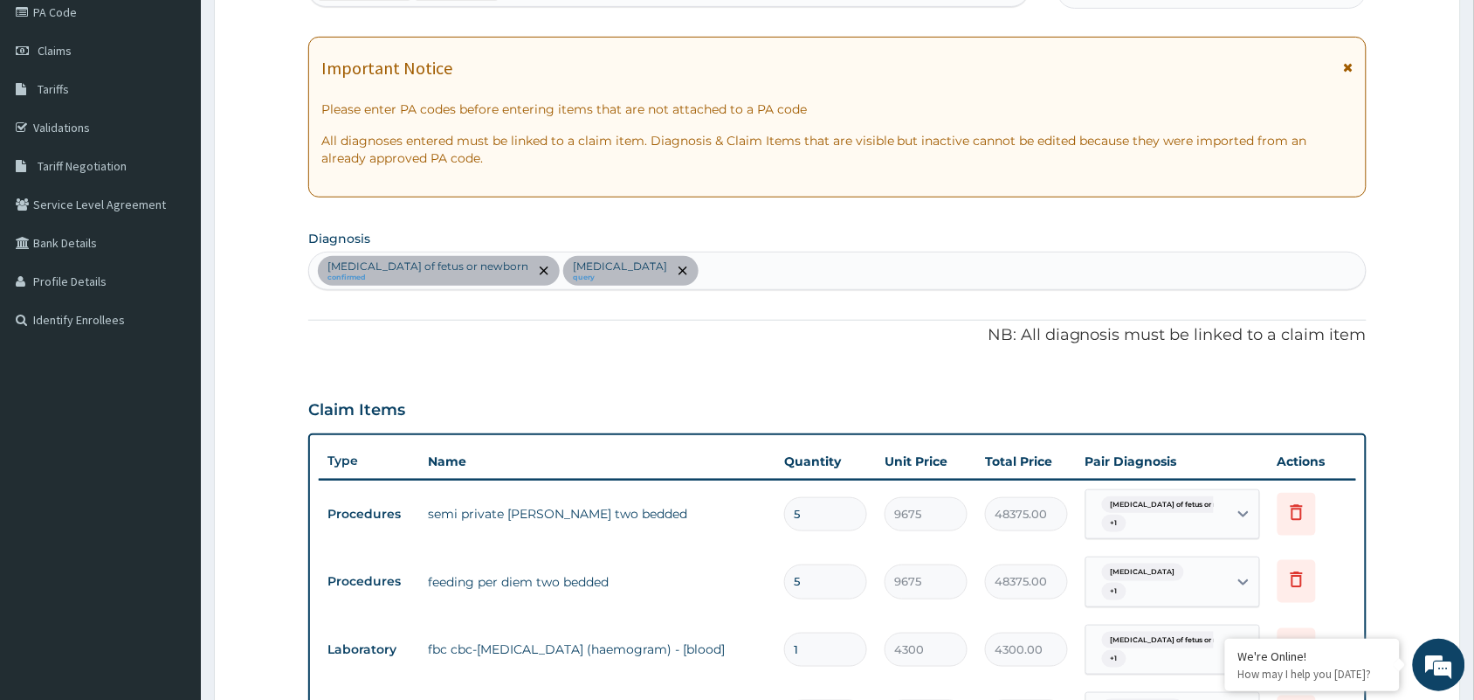
scroll to position [216, 0]
click at [679, 272] on icon "remove selection option" at bounding box center [683, 271] width 9 height 9
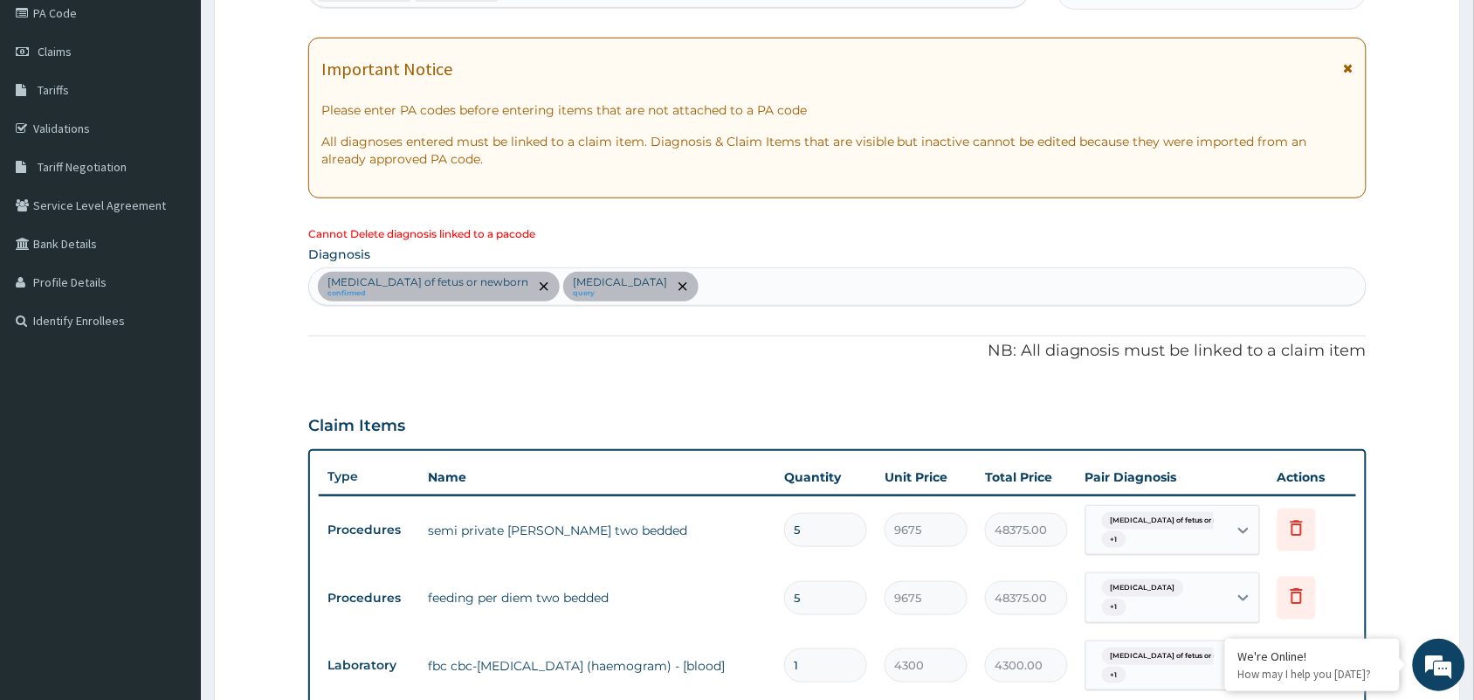
click at [665, 419] on div "Claim Items" at bounding box center [837, 421] width 1058 height 45
click at [679, 389] on div "PA Code / Prescription Code PA/734E2F PA/411145 Encounter Date [DATE] Important…" at bounding box center [837, 507] width 1058 height 1112
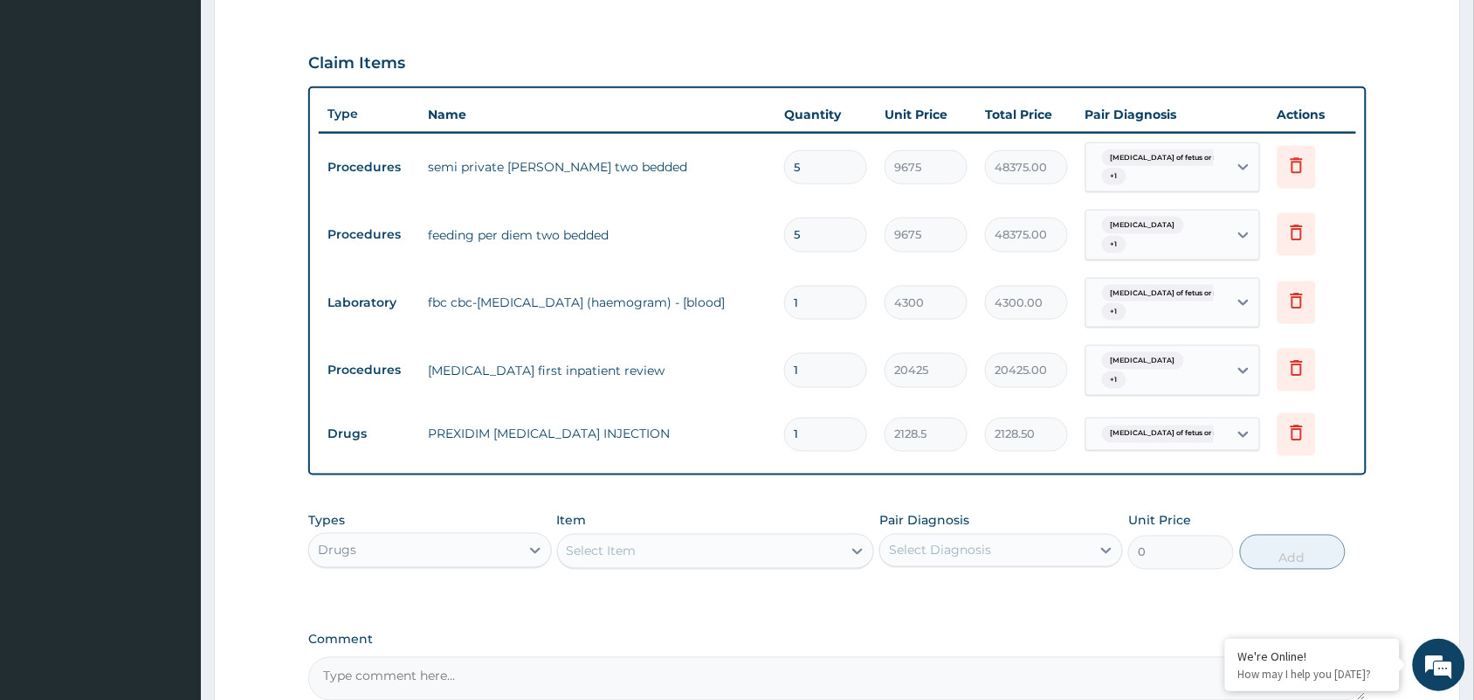
scroll to position [652, 0]
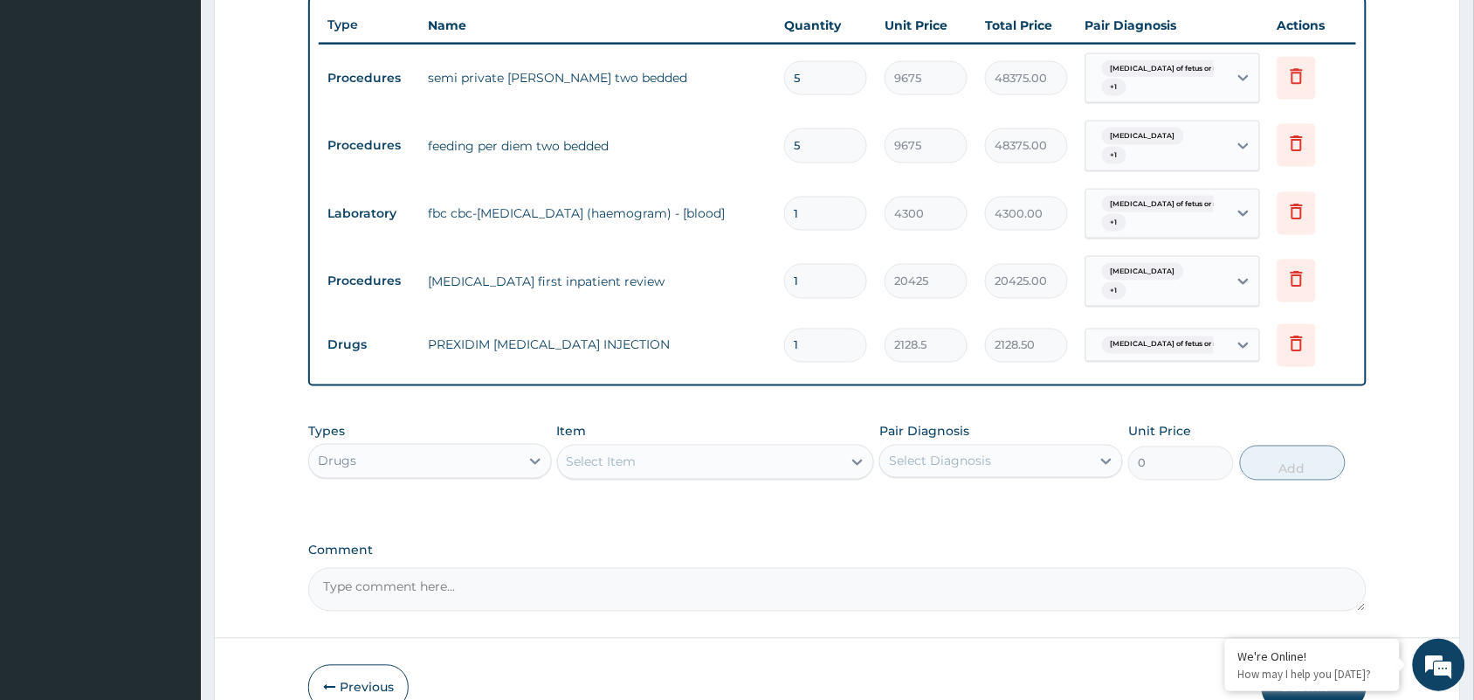
drag, startPoint x: 815, startPoint y: 351, endPoint x: 659, endPoint y: 334, distance: 156.3
click at [659, 334] on tr "Drugs PREXIDIM [MEDICAL_DATA] INJECTION 1 2128.5 2128.50 [MEDICAL_DATA] of fetu…" at bounding box center [837, 345] width 1037 height 60
type input "2"
type input "4257.00"
type input "2"
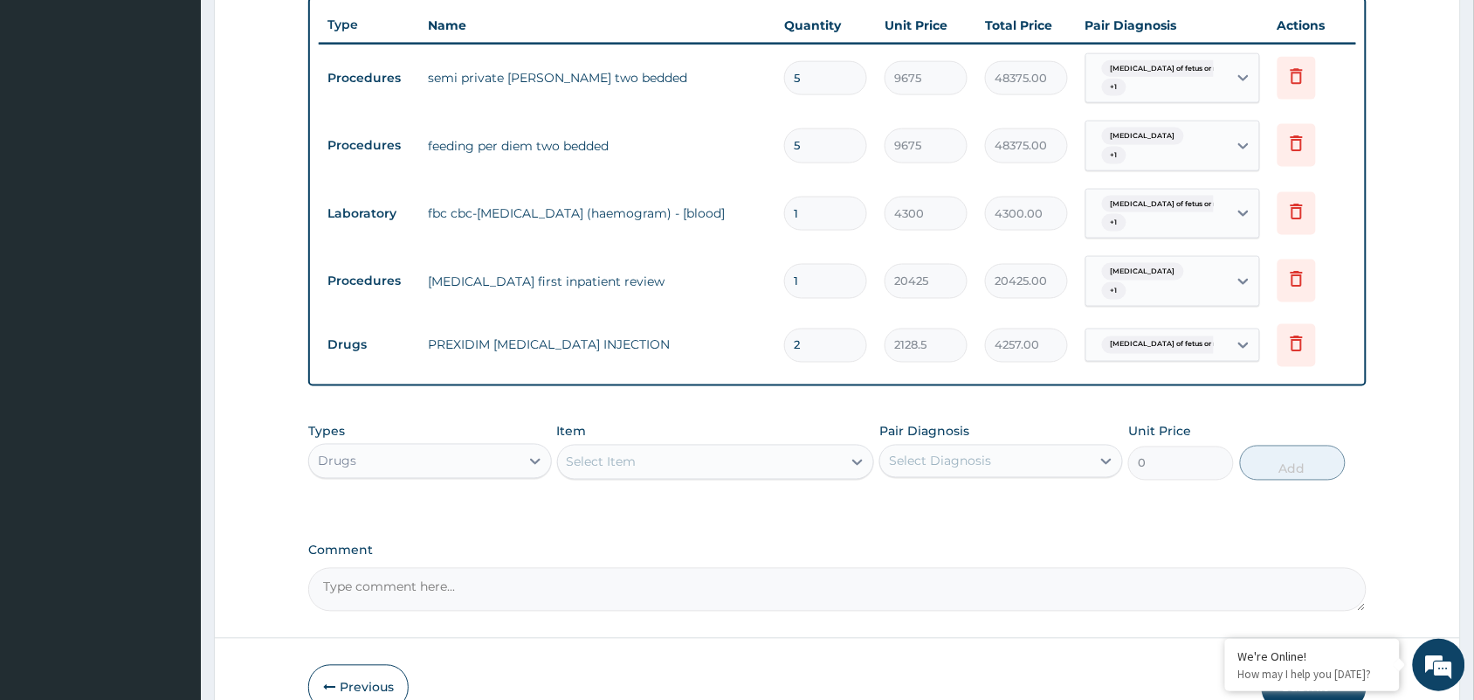
click at [725, 465] on div "Select Item" at bounding box center [700, 462] width 285 height 28
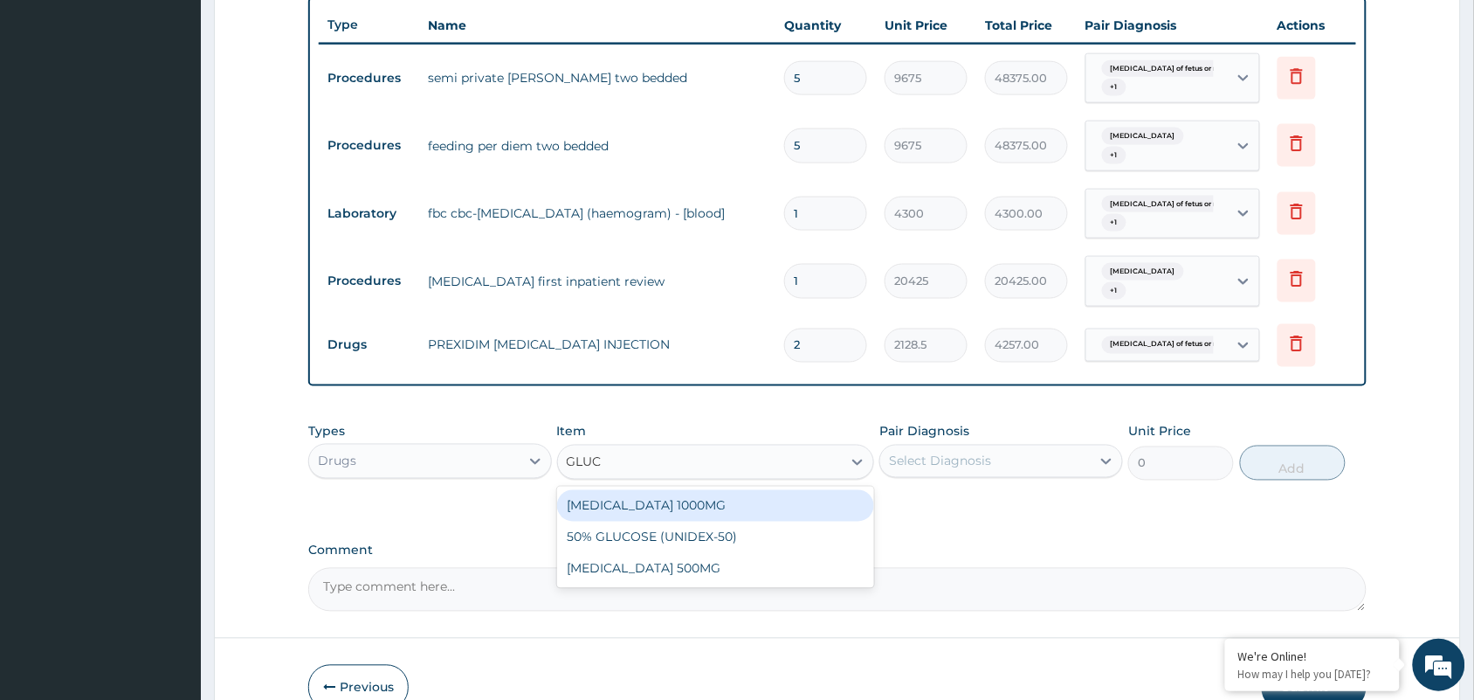
type input "GLUCO"
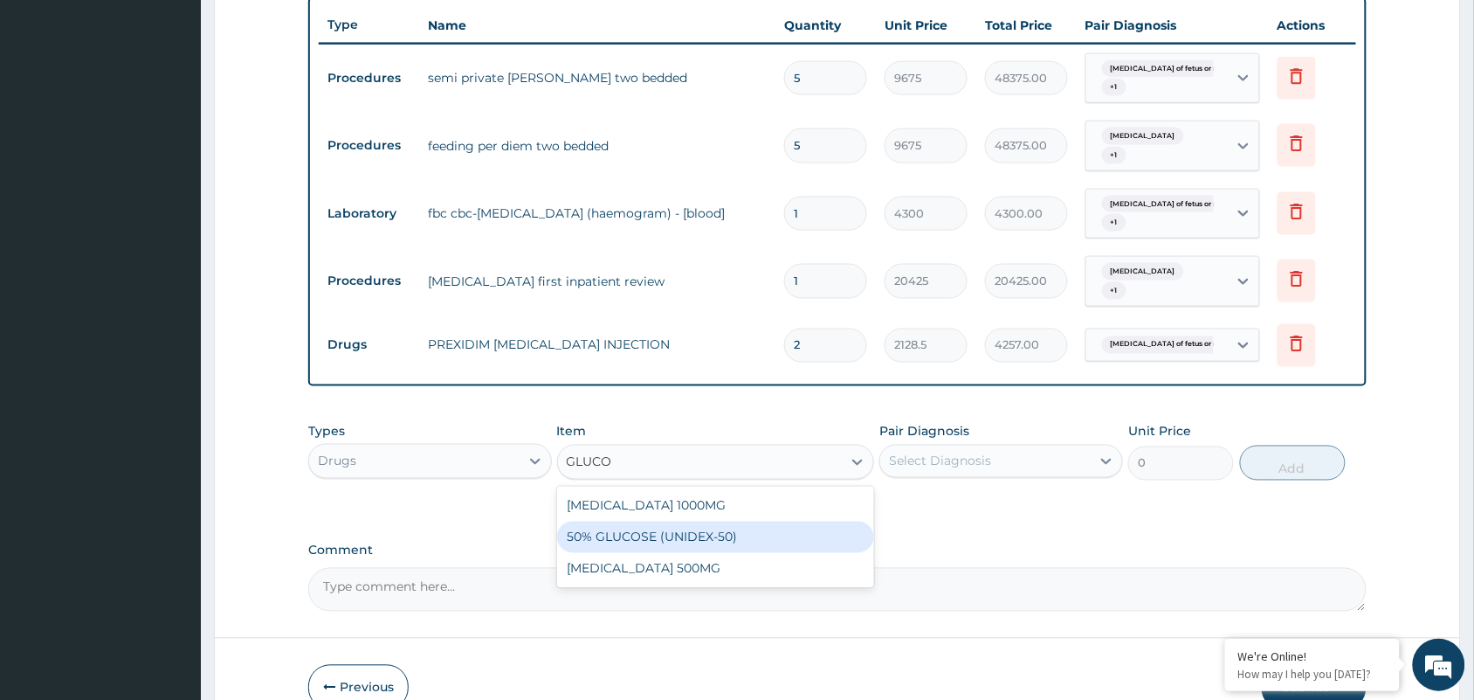
click at [707, 534] on div "50% GLUCOSE (UNIDEX-50)" at bounding box center [716, 536] width 318 height 31
type input "1773.75"
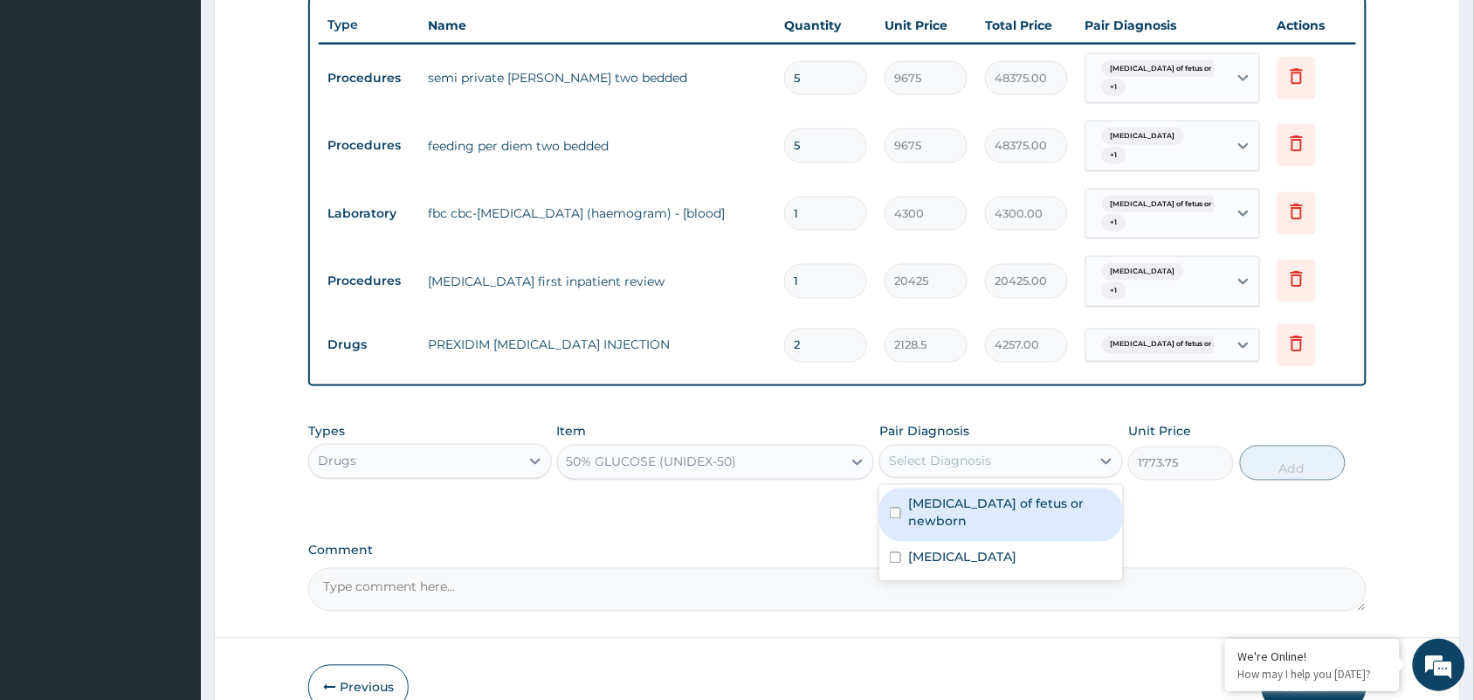
click at [1013, 463] on div "Select Diagnosis" at bounding box center [985, 461] width 210 height 28
click at [992, 505] on label "[MEDICAL_DATA] of fetus or newborn" at bounding box center [1010, 512] width 204 height 35
checkbox input "true"
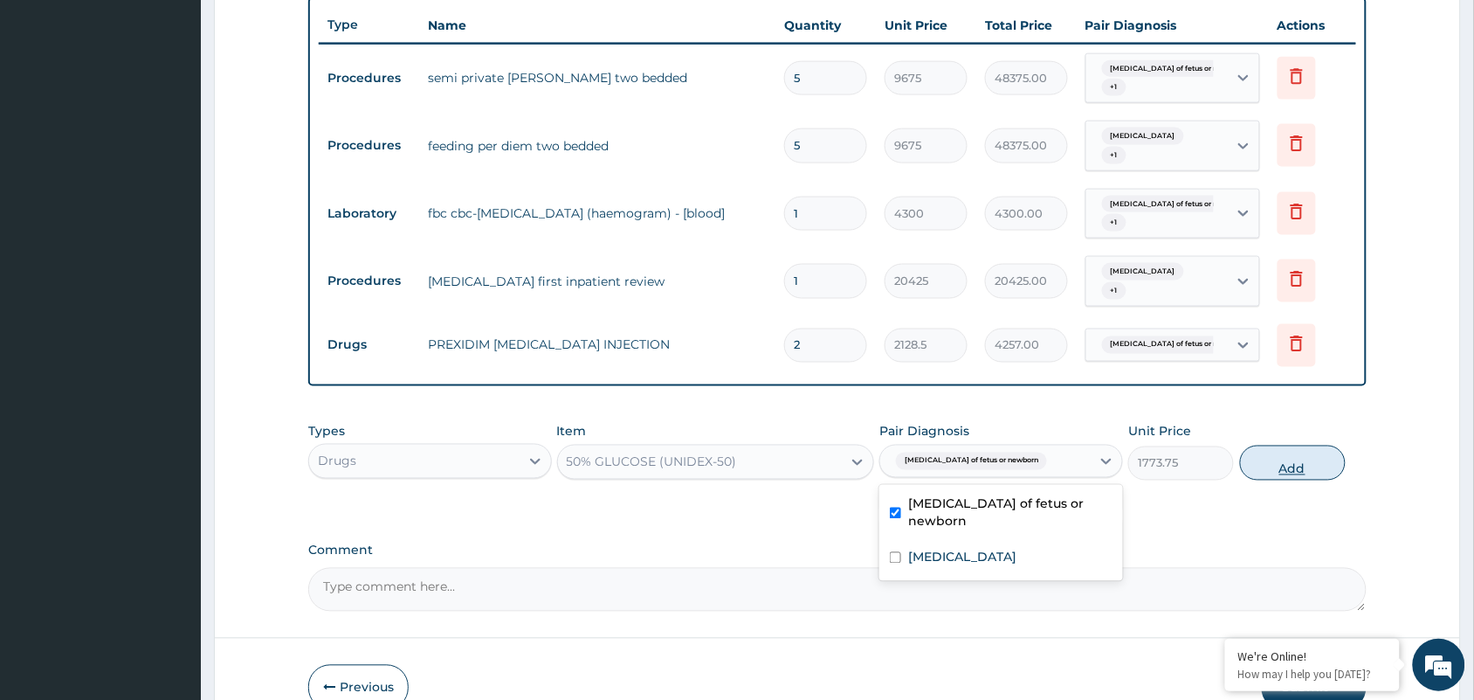
click at [1299, 464] on button "Add" at bounding box center [1293, 462] width 106 height 35
type input "0"
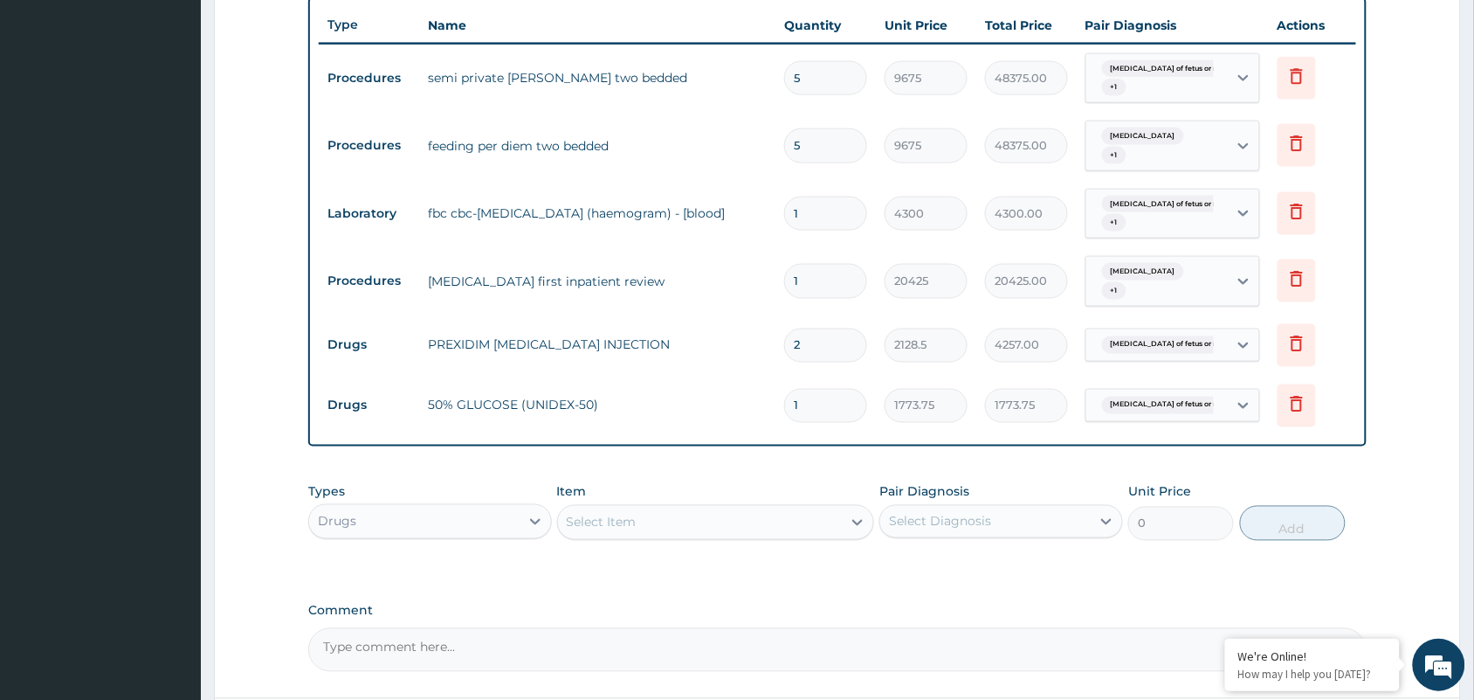
click at [805, 517] on div "Select Item" at bounding box center [700, 522] width 285 height 28
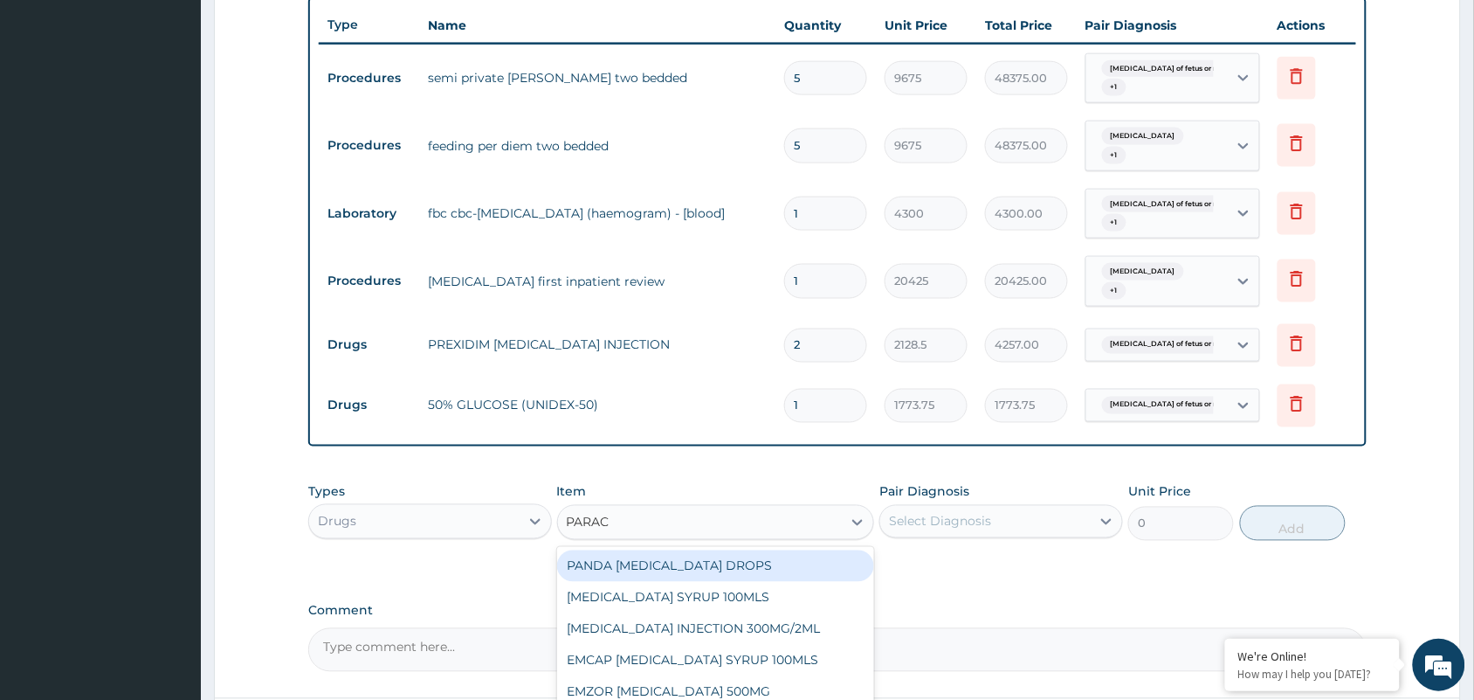
type input "PARACE"
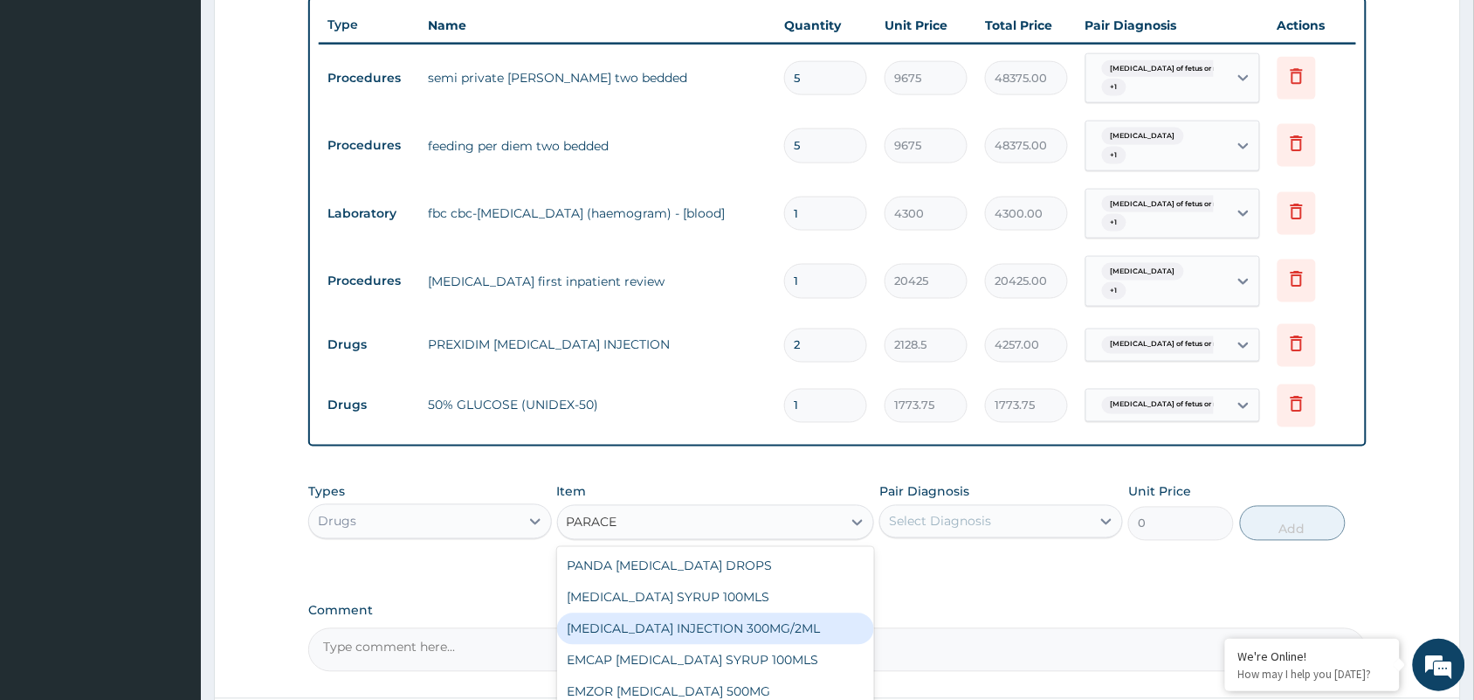
click at [775, 624] on div "[MEDICAL_DATA] INJECTION 300MG/2ML" at bounding box center [716, 628] width 318 height 31
type input "260.1499938964844"
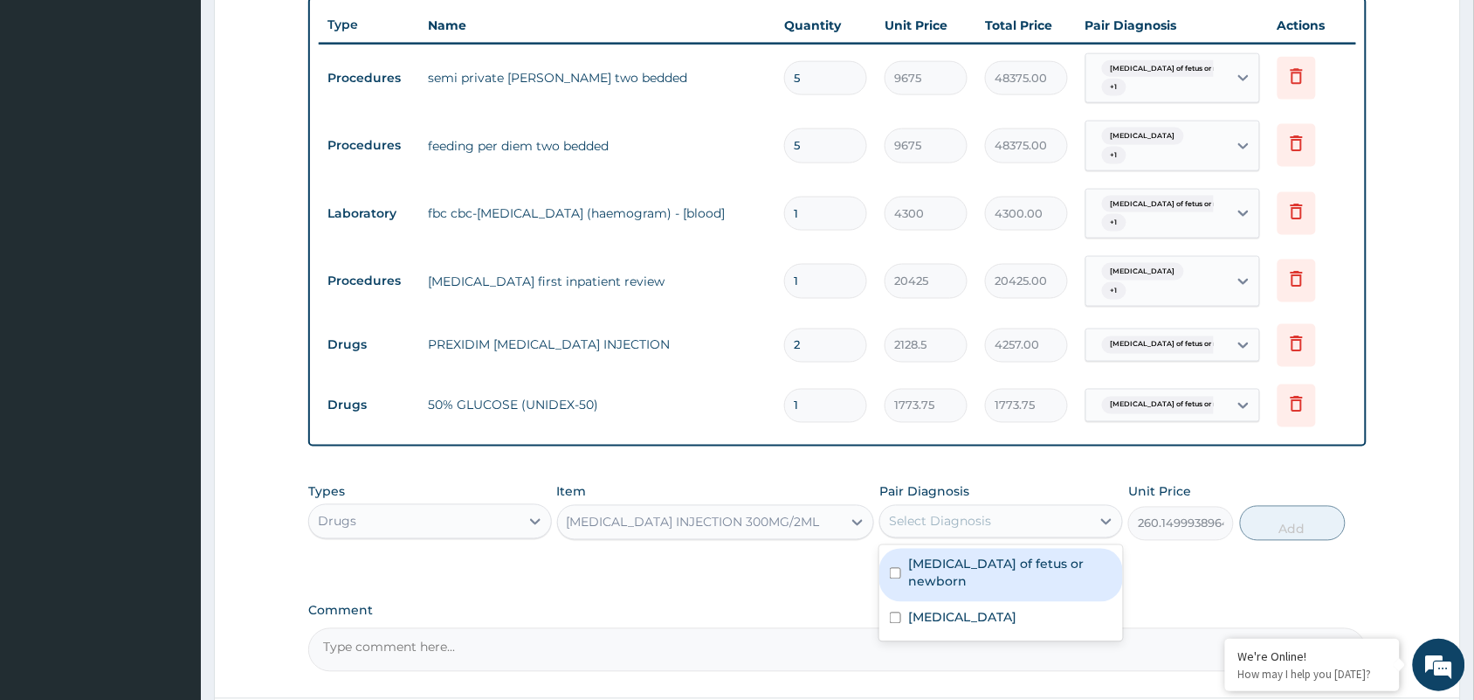
click at [945, 521] on div "Select Diagnosis" at bounding box center [940, 521] width 102 height 17
click at [945, 569] on label "[MEDICAL_DATA] of fetus or newborn" at bounding box center [1010, 572] width 204 height 35
checkbox input "true"
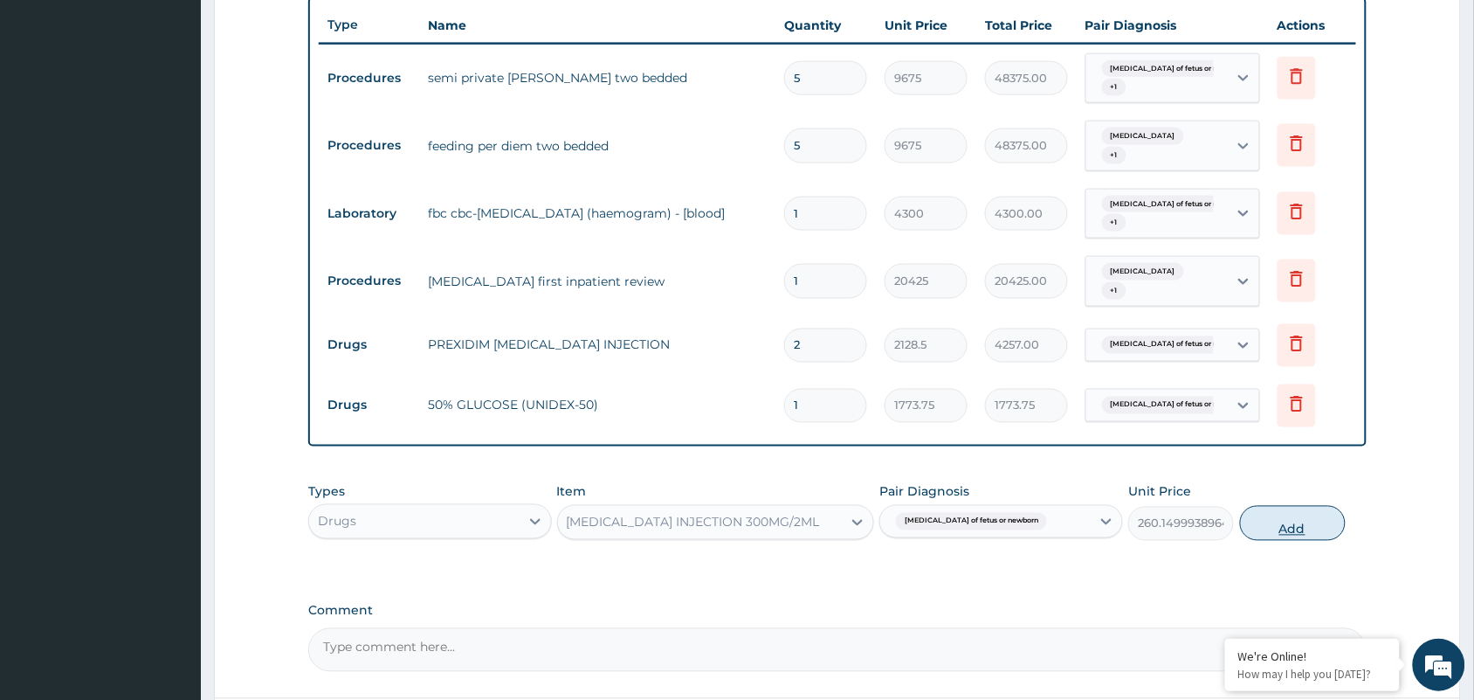
click at [1320, 538] on button "Add" at bounding box center [1293, 523] width 106 height 35
type input "0"
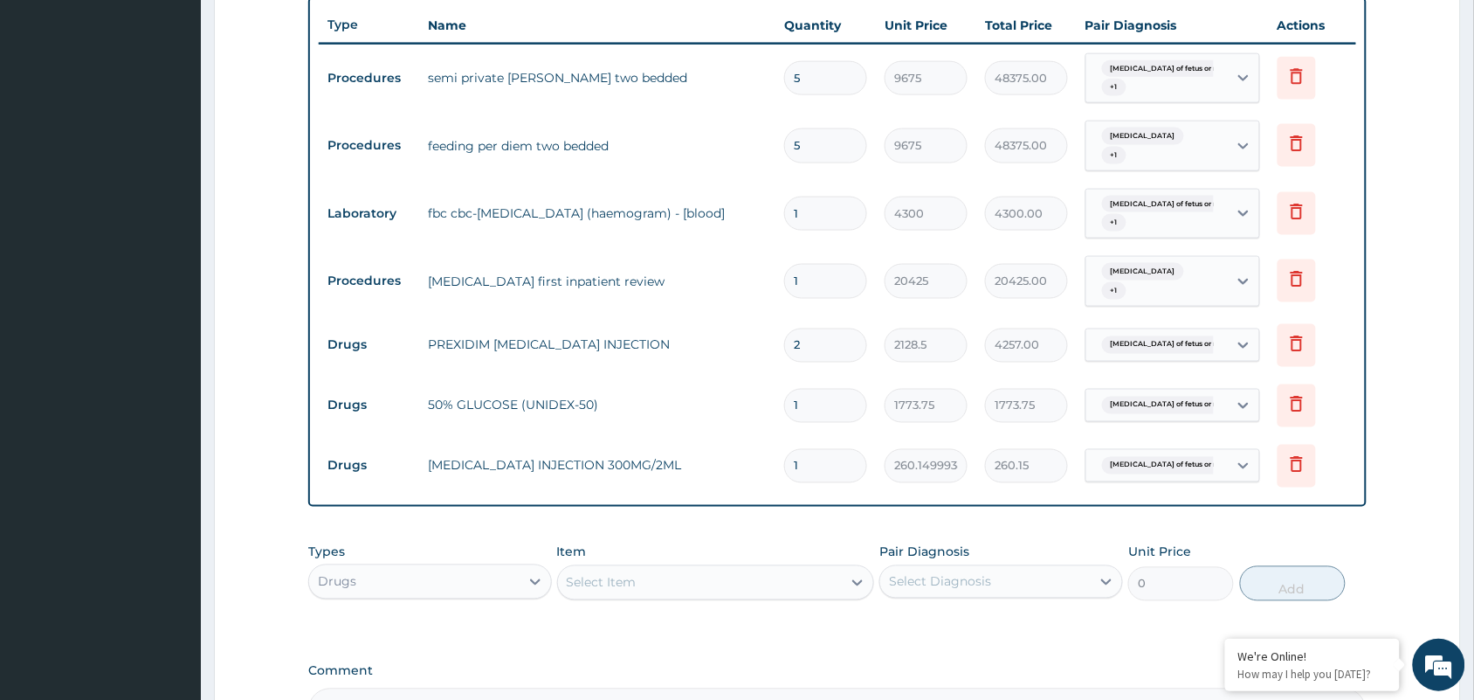
click at [692, 581] on div "Select Item" at bounding box center [700, 583] width 285 height 28
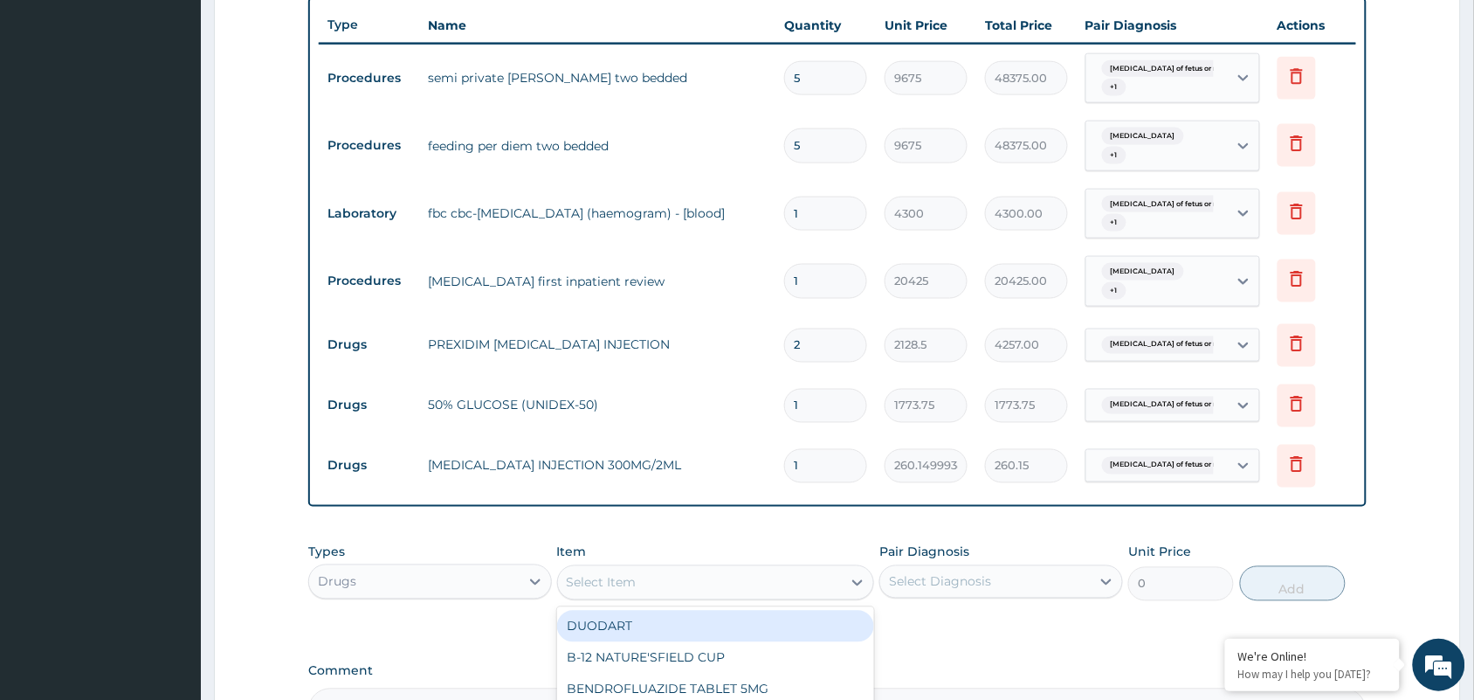
type input "S"
type input "A"
type input "PARACE"
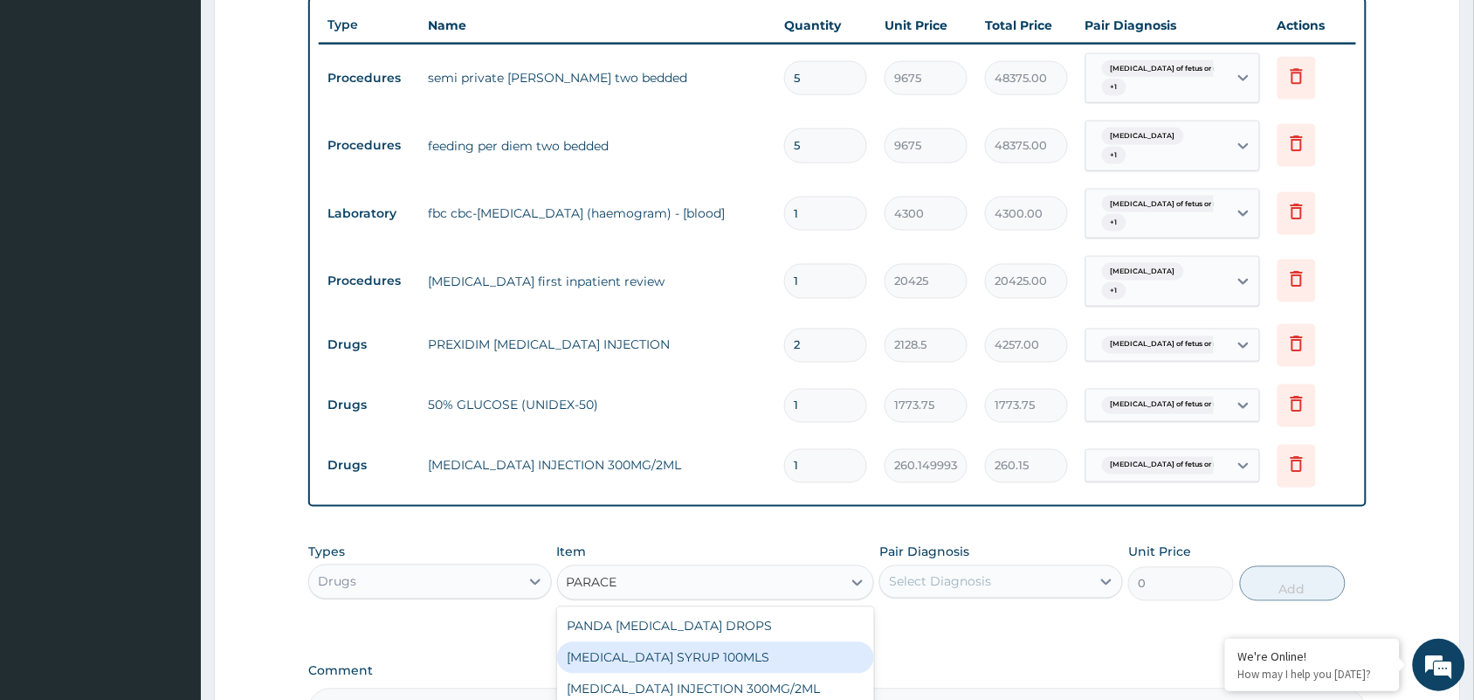
click at [716, 649] on div "[MEDICAL_DATA] SYRUP 100MLS" at bounding box center [716, 657] width 318 height 31
type input "709.5"
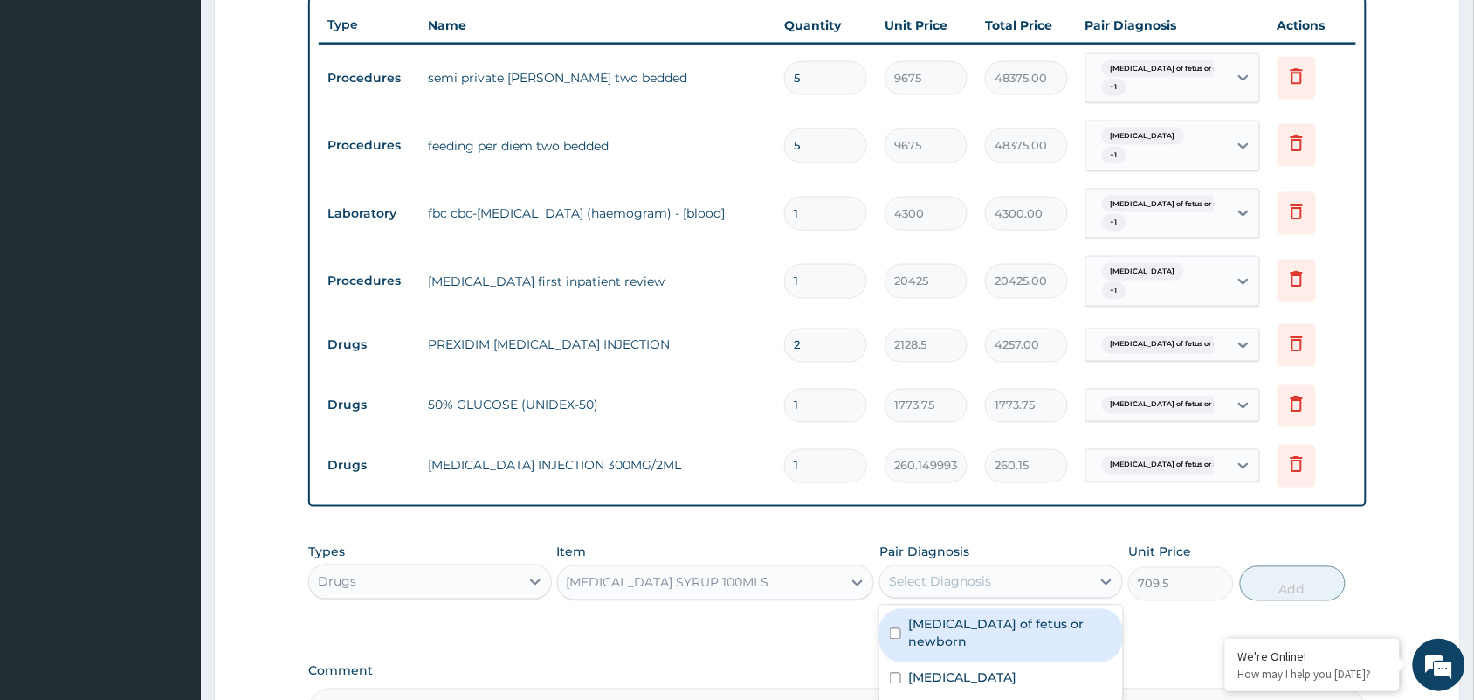
click at [944, 581] on div "Select Diagnosis" at bounding box center [940, 581] width 102 height 17
click at [944, 618] on label "[MEDICAL_DATA] of fetus or newborn" at bounding box center [1010, 633] width 204 height 35
checkbox input "true"
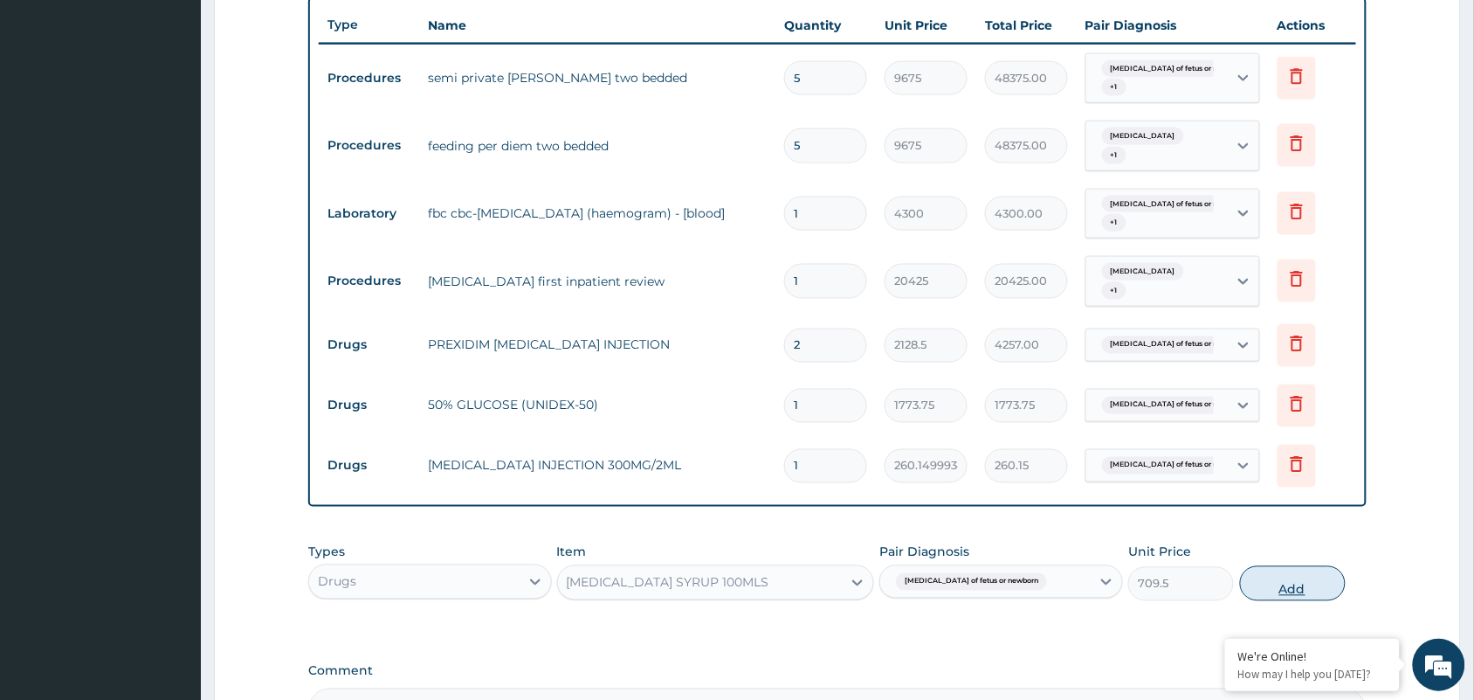
click at [1288, 586] on button "Add" at bounding box center [1293, 583] width 106 height 35
type input "0"
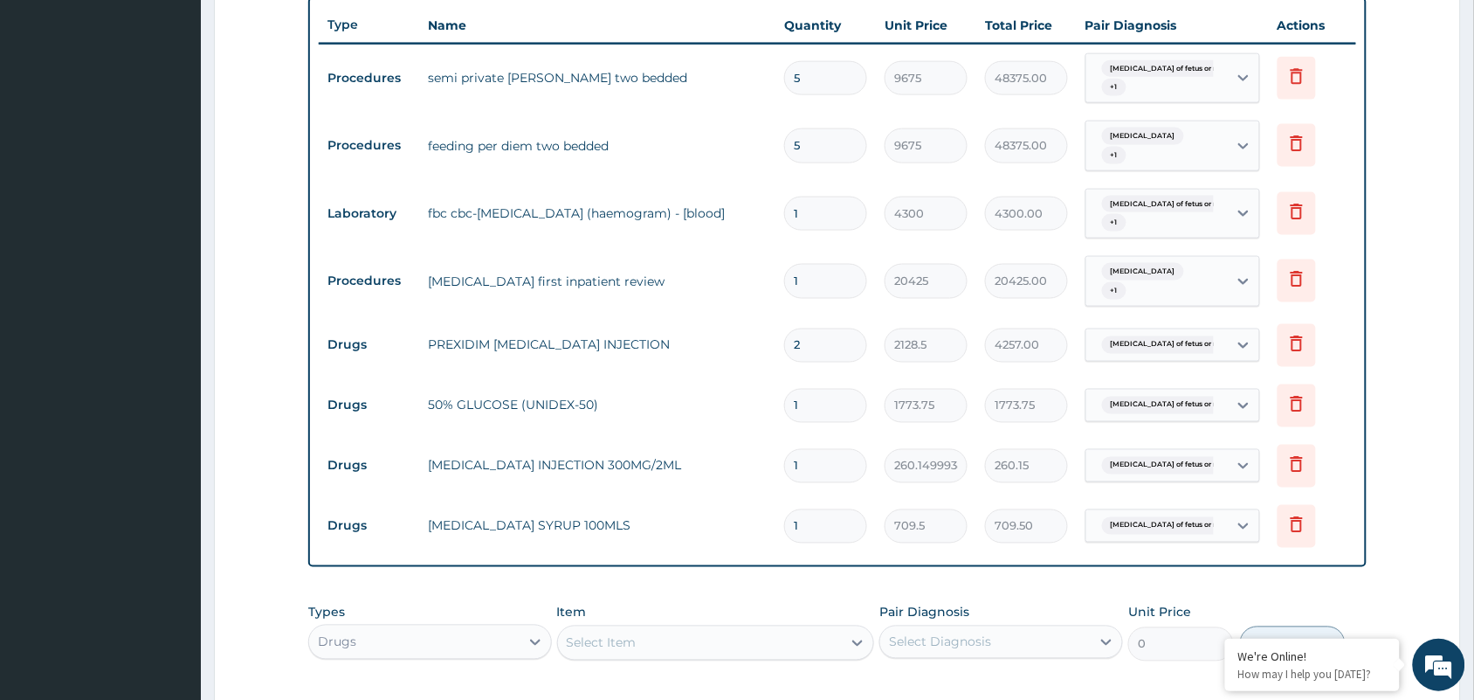
click at [583, 631] on div "Select Item" at bounding box center [700, 643] width 285 height 28
type input "CEFURO"
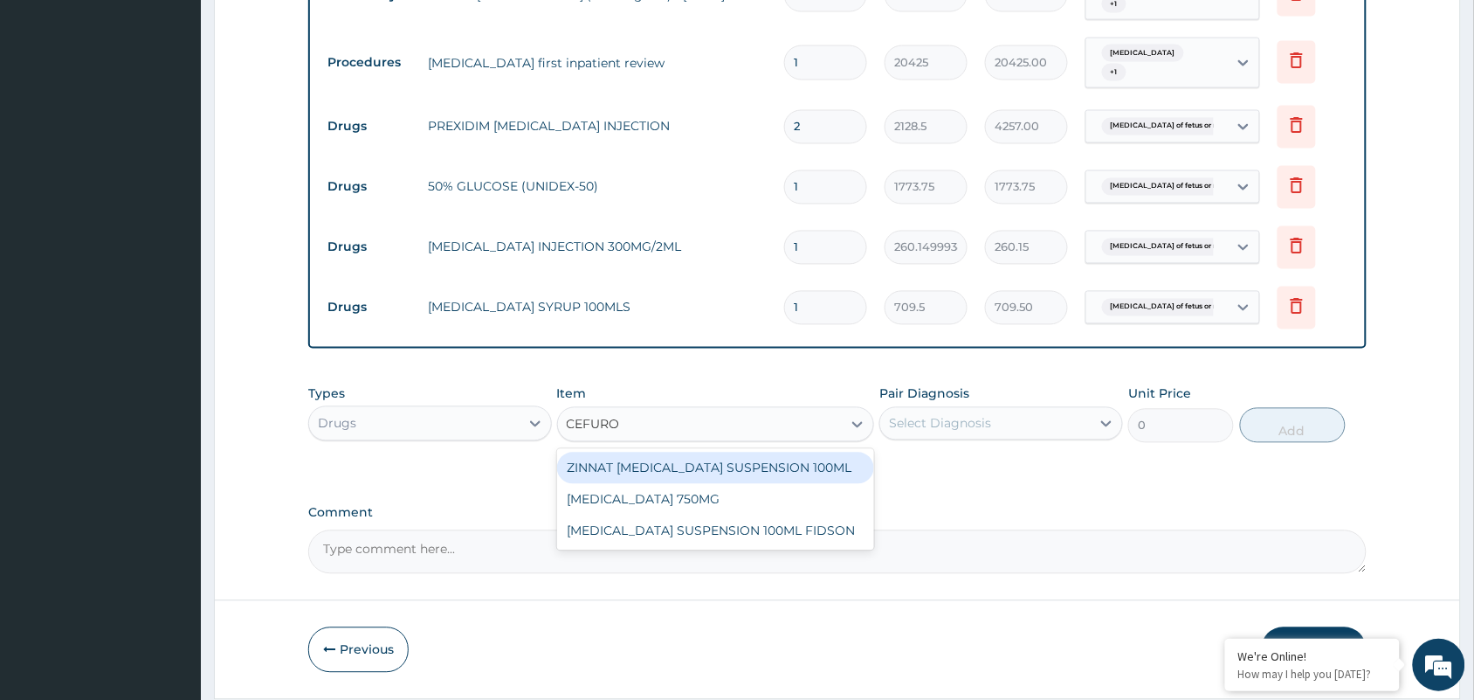
click at [786, 472] on div "ZINNAT [MEDICAL_DATA] SUSPENSION 100ML" at bounding box center [716, 467] width 318 height 31
type input "8868.75"
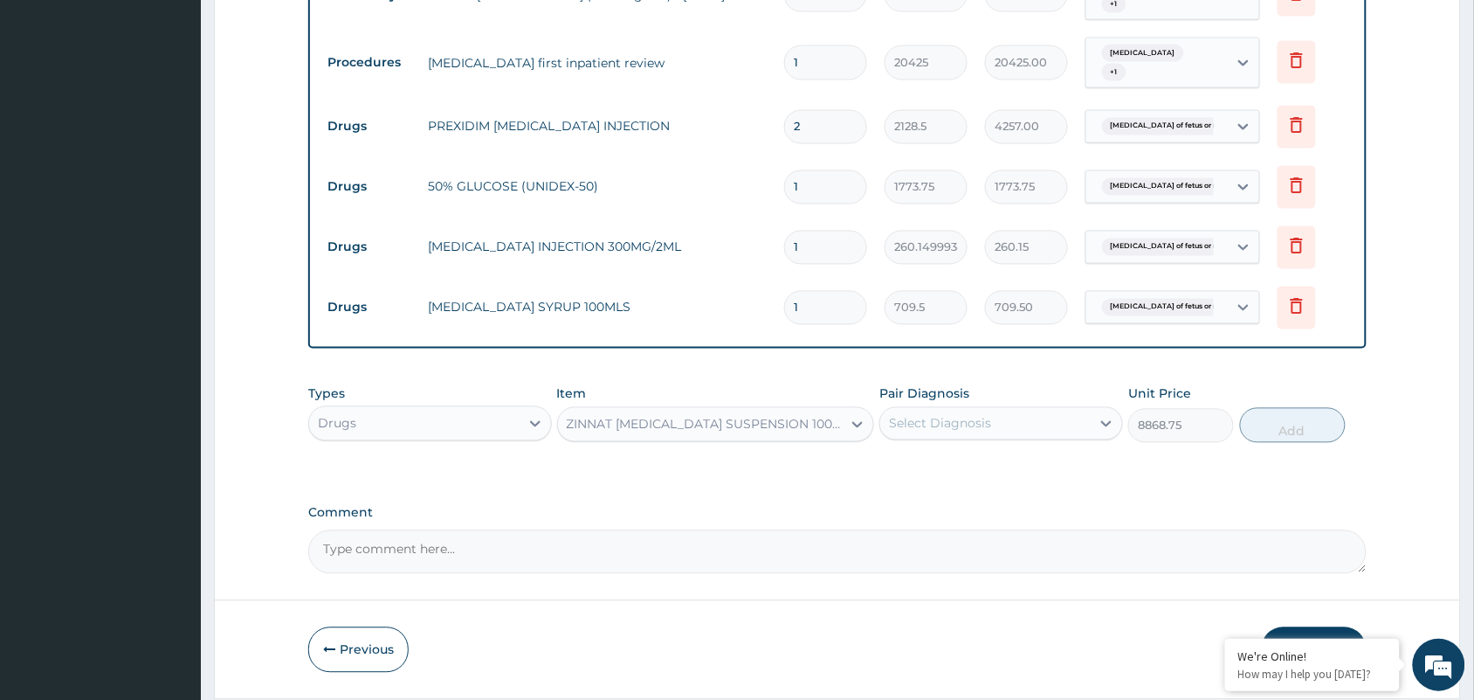
click at [780, 433] on div "ZINNAT [MEDICAL_DATA] SUSPENSION 100ML" at bounding box center [700, 424] width 285 height 28
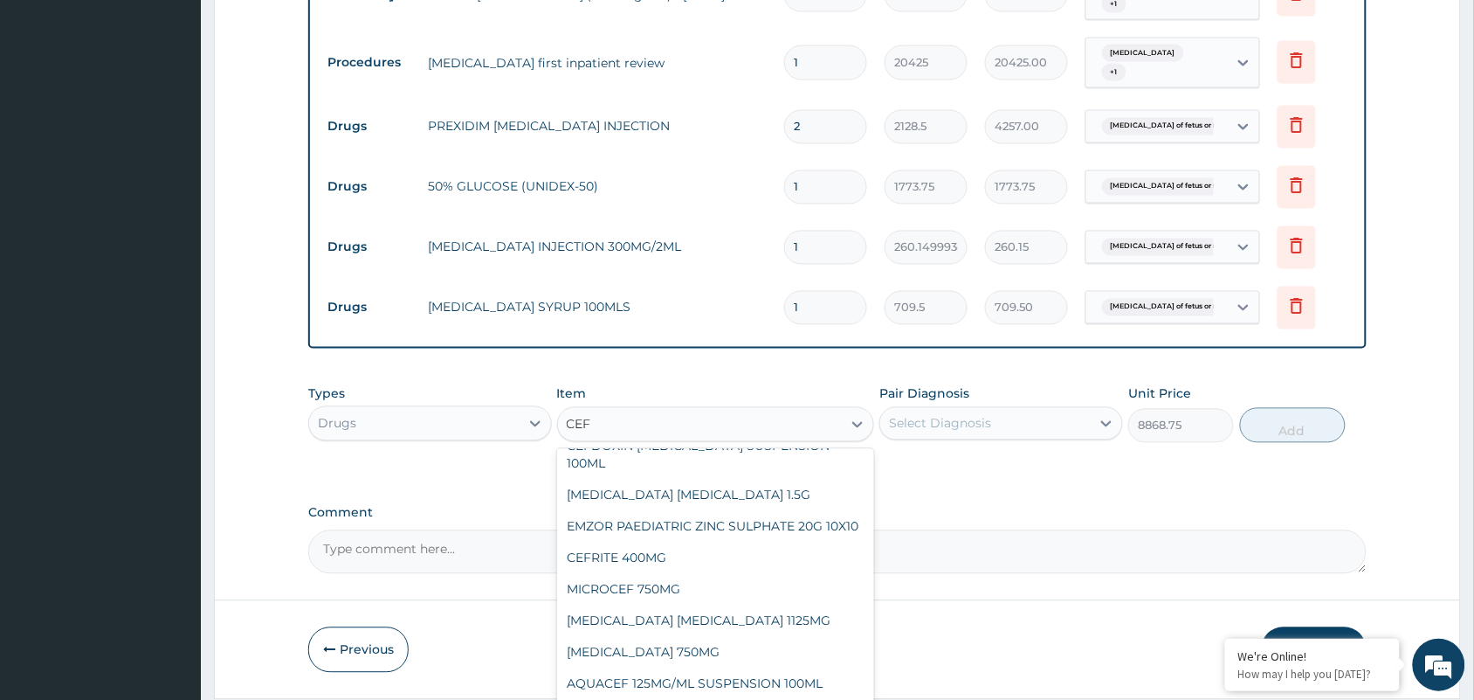
scroll to position [0, 0]
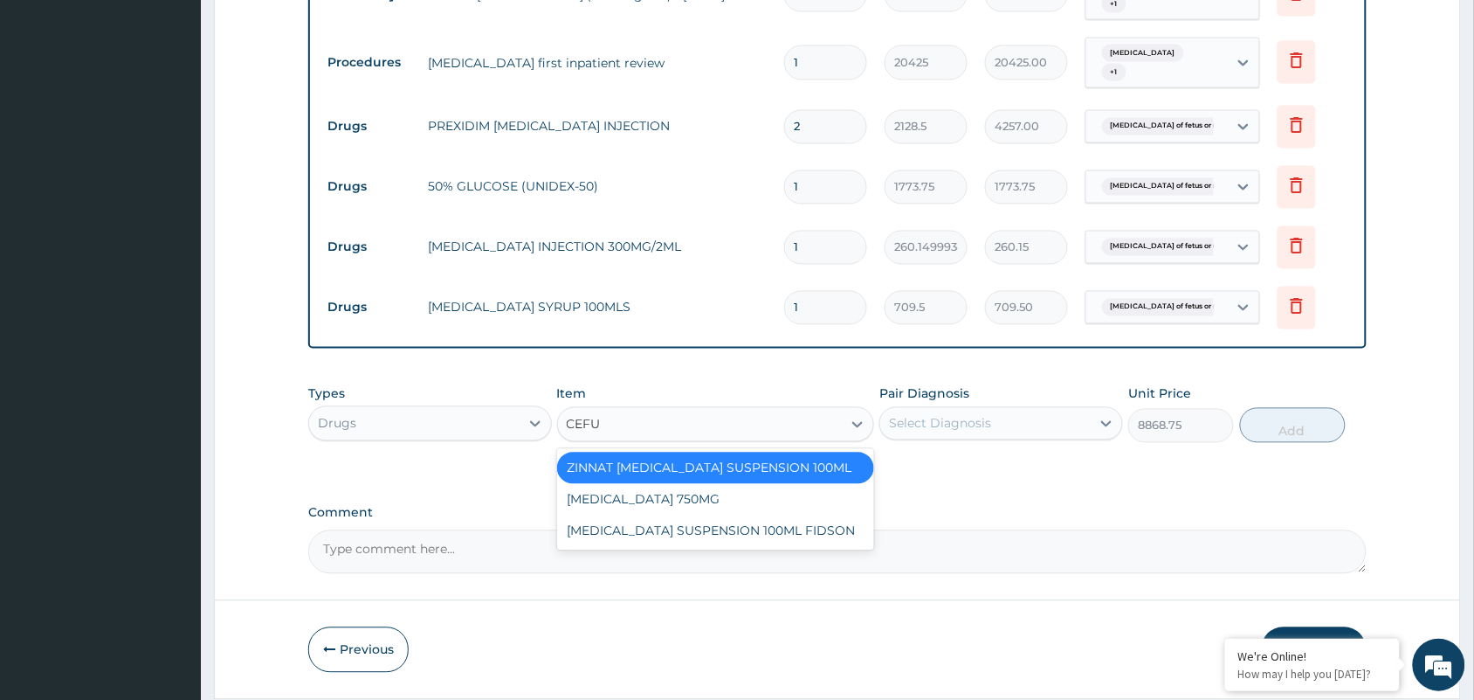
type input "CEFUR"
click at [768, 526] on div "[MEDICAL_DATA] SUSPENSION 100ML FIDSON" at bounding box center [716, 530] width 318 height 31
type input "2365"
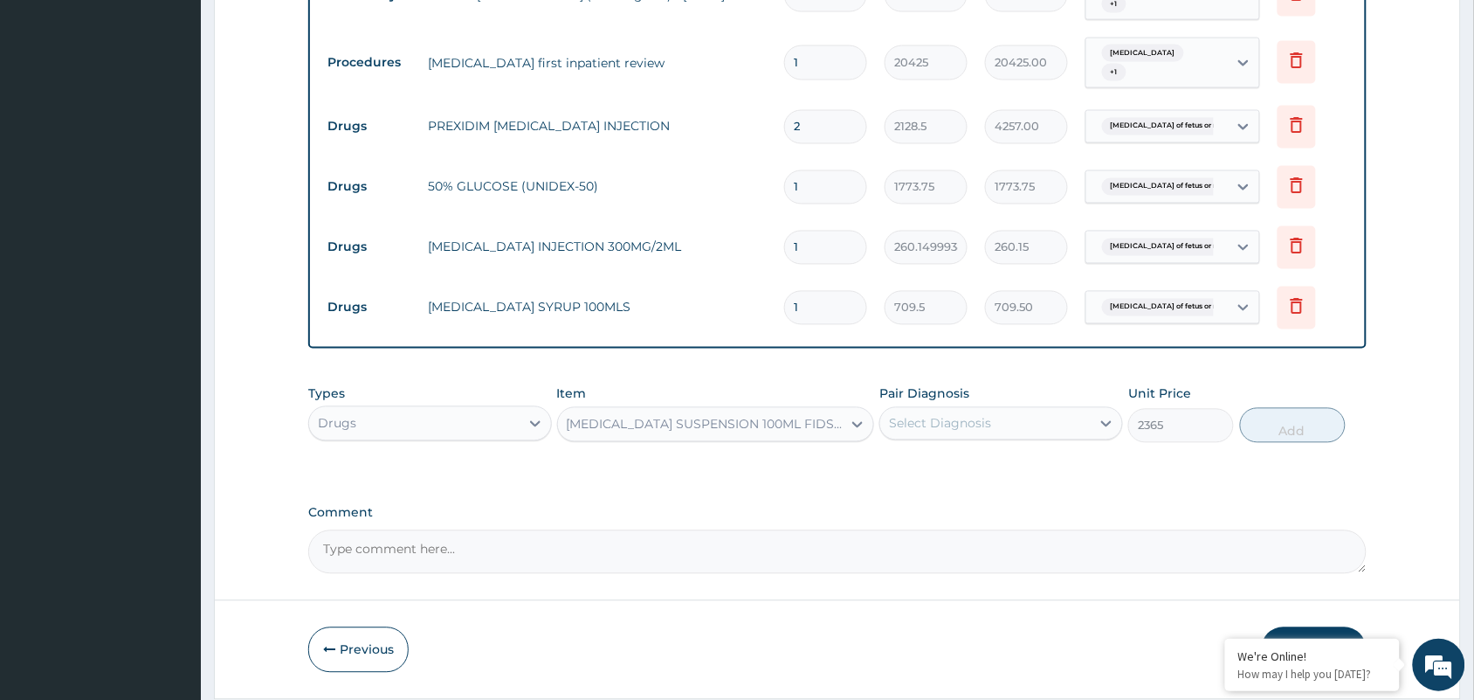
click at [962, 417] on div "Select Diagnosis" at bounding box center [940, 423] width 102 height 17
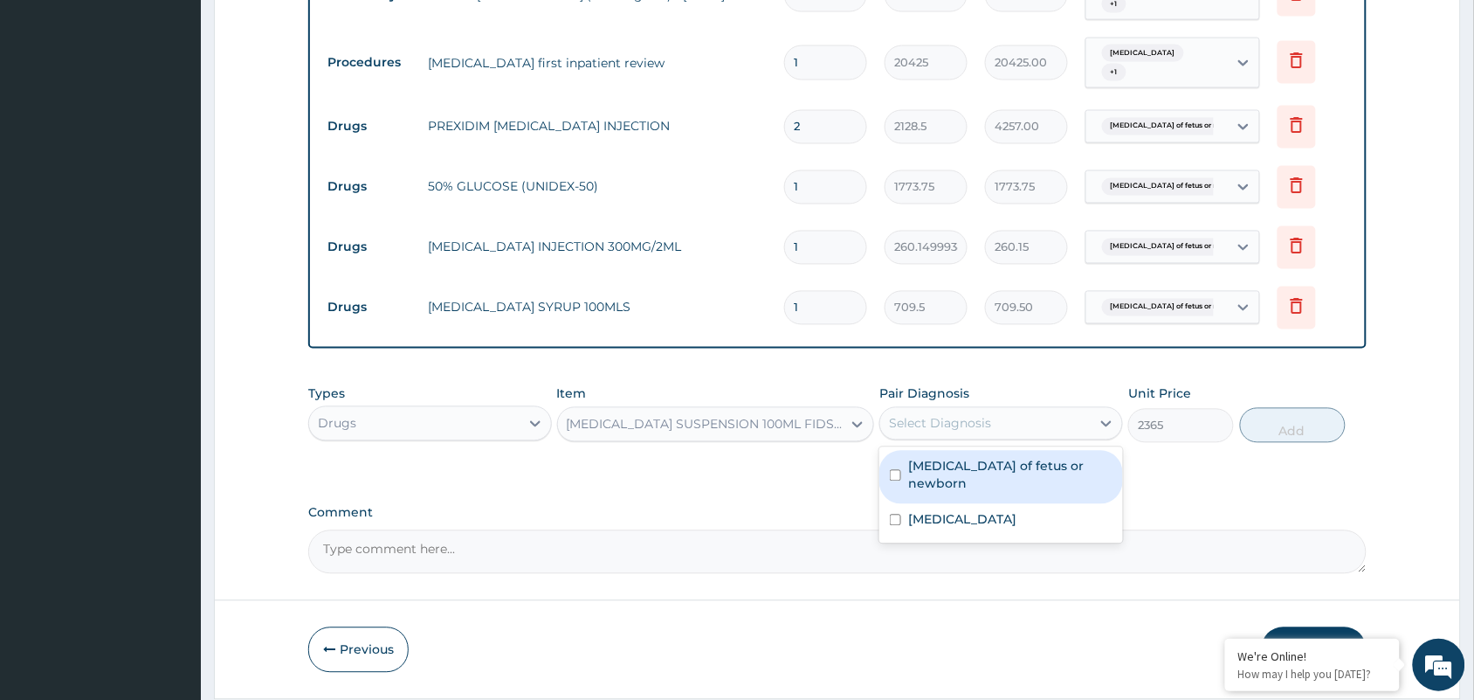
click at [955, 467] on label "[MEDICAL_DATA] of fetus or newborn" at bounding box center [1010, 475] width 204 height 35
checkbox input "true"
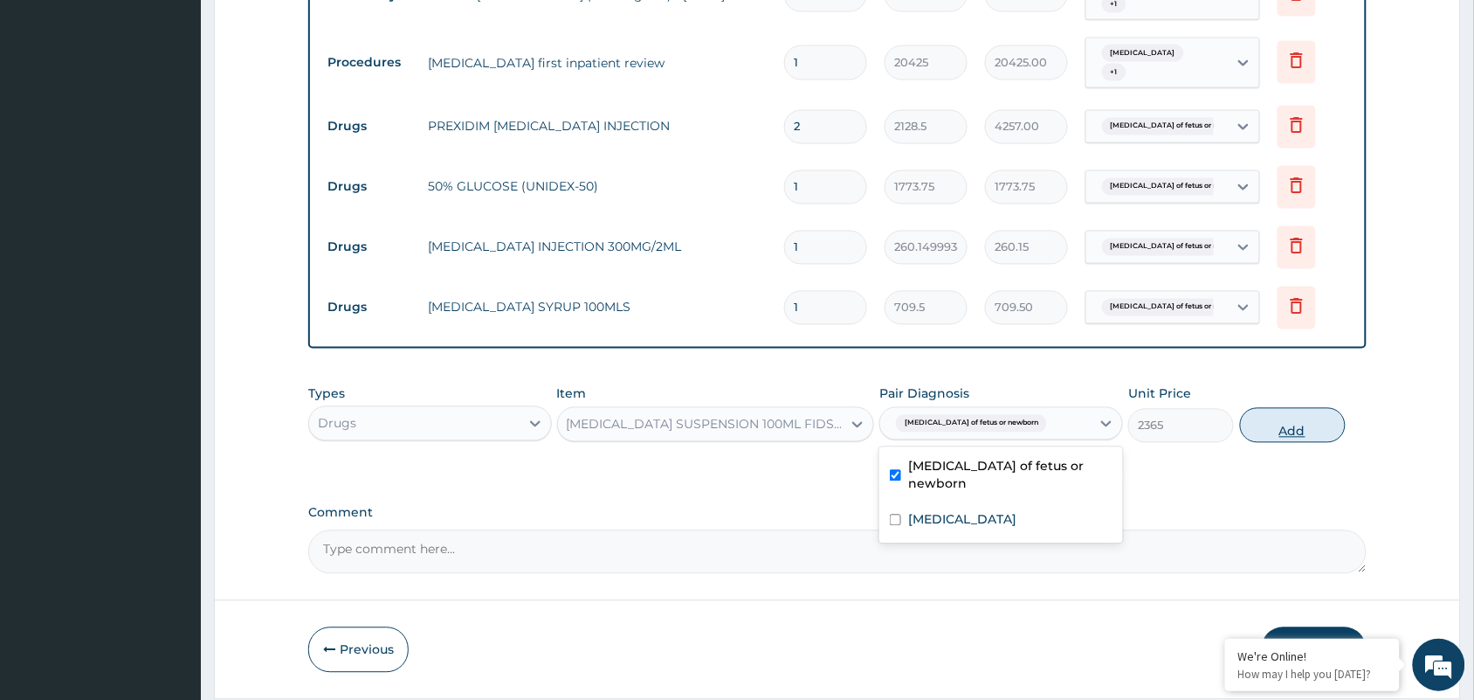
click at [1301, 434] on button "Add" at bounding box center [1293, 425] width 106 height 35
type input "0"
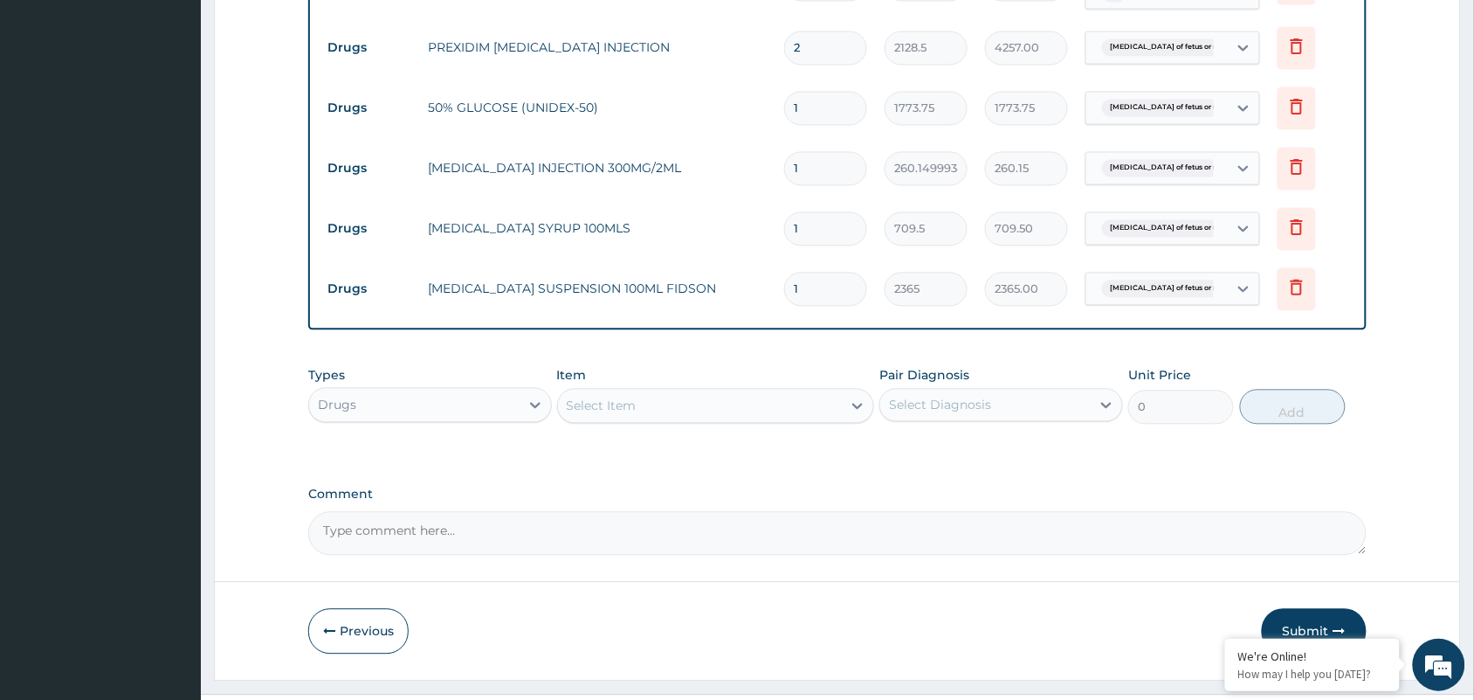
scroll to position [989, 0]
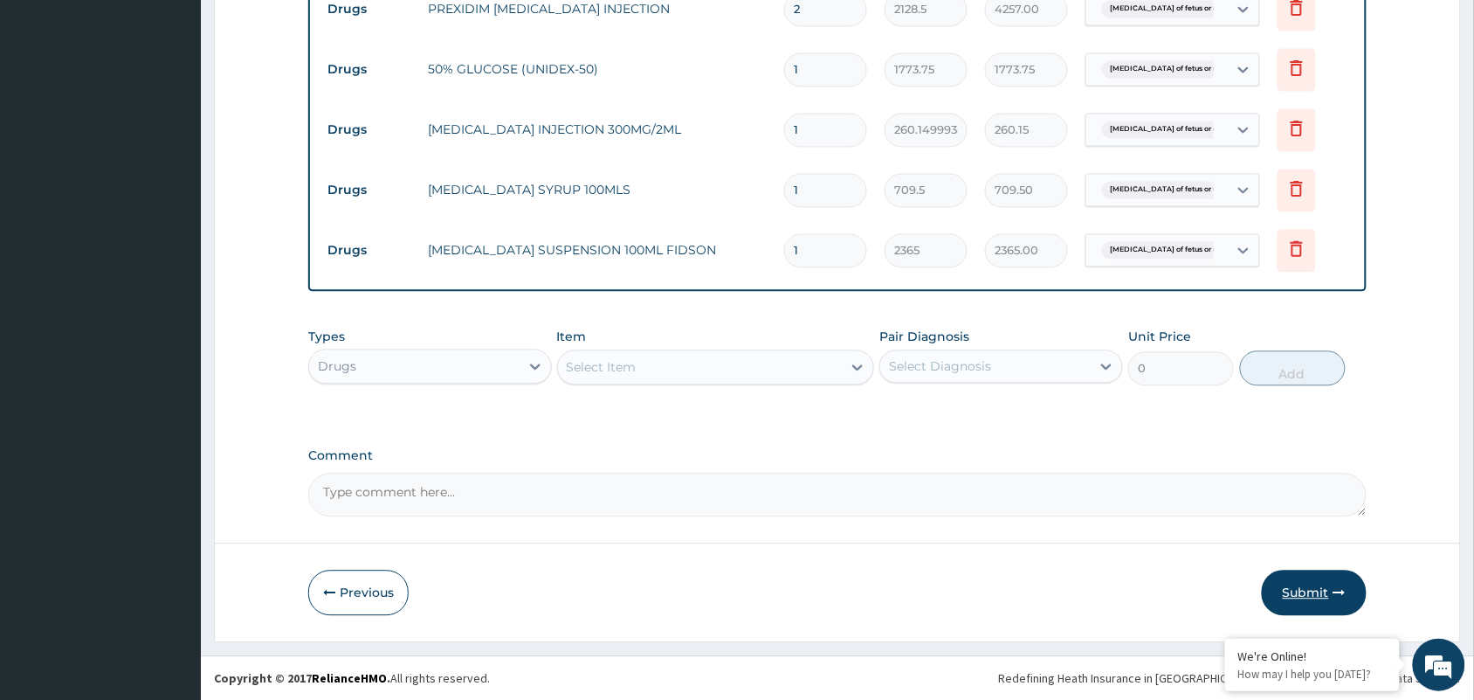
click at [1333, 599] on button "Submit" at bounding box center [1314, 591] width 105 height 45
